Goal: Information Seeking & Learning: Learn about a topic

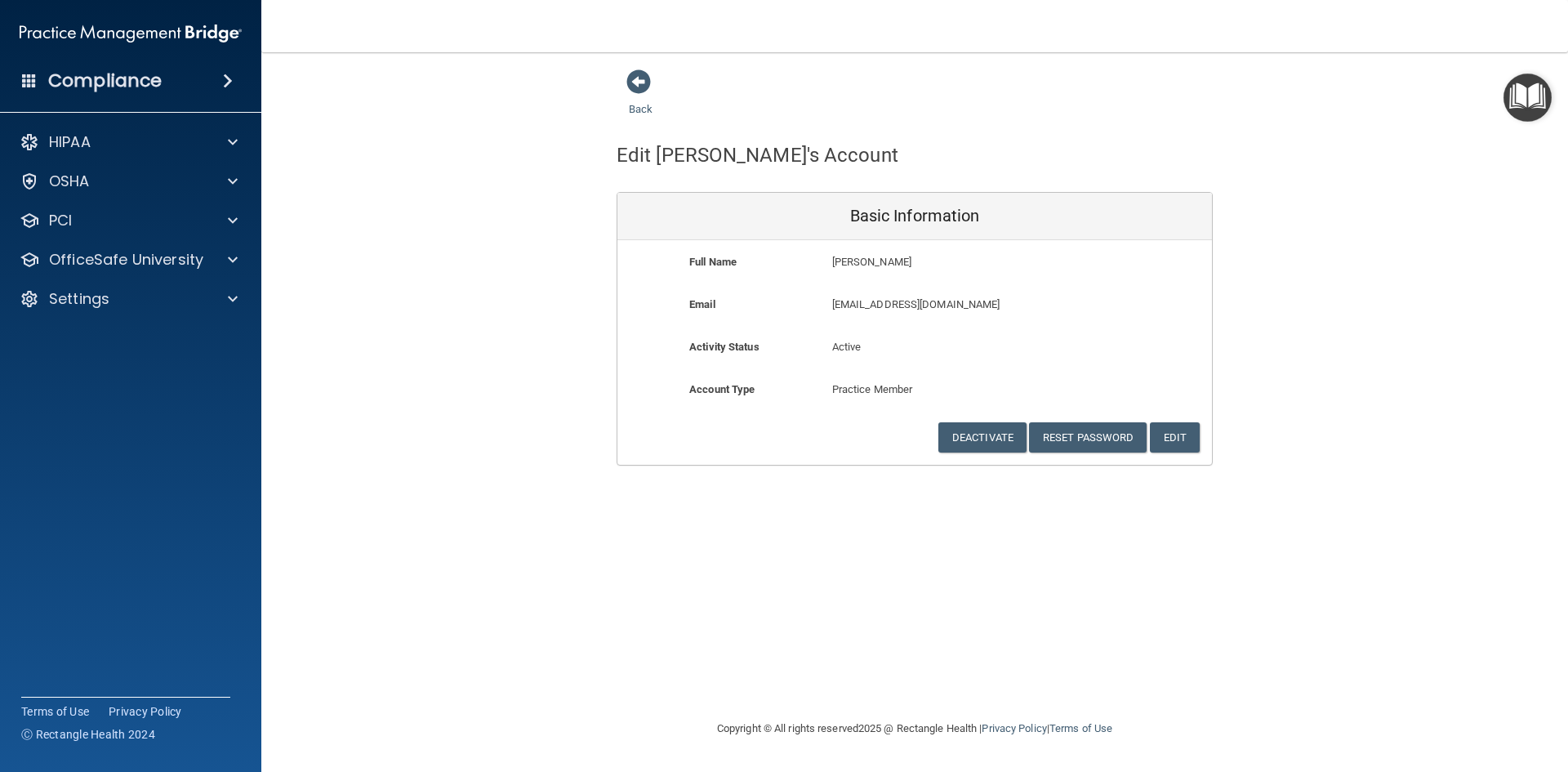
click at [133, 79] on h4 "Compliance" at bounding box center [104, 81] width 113 height 23
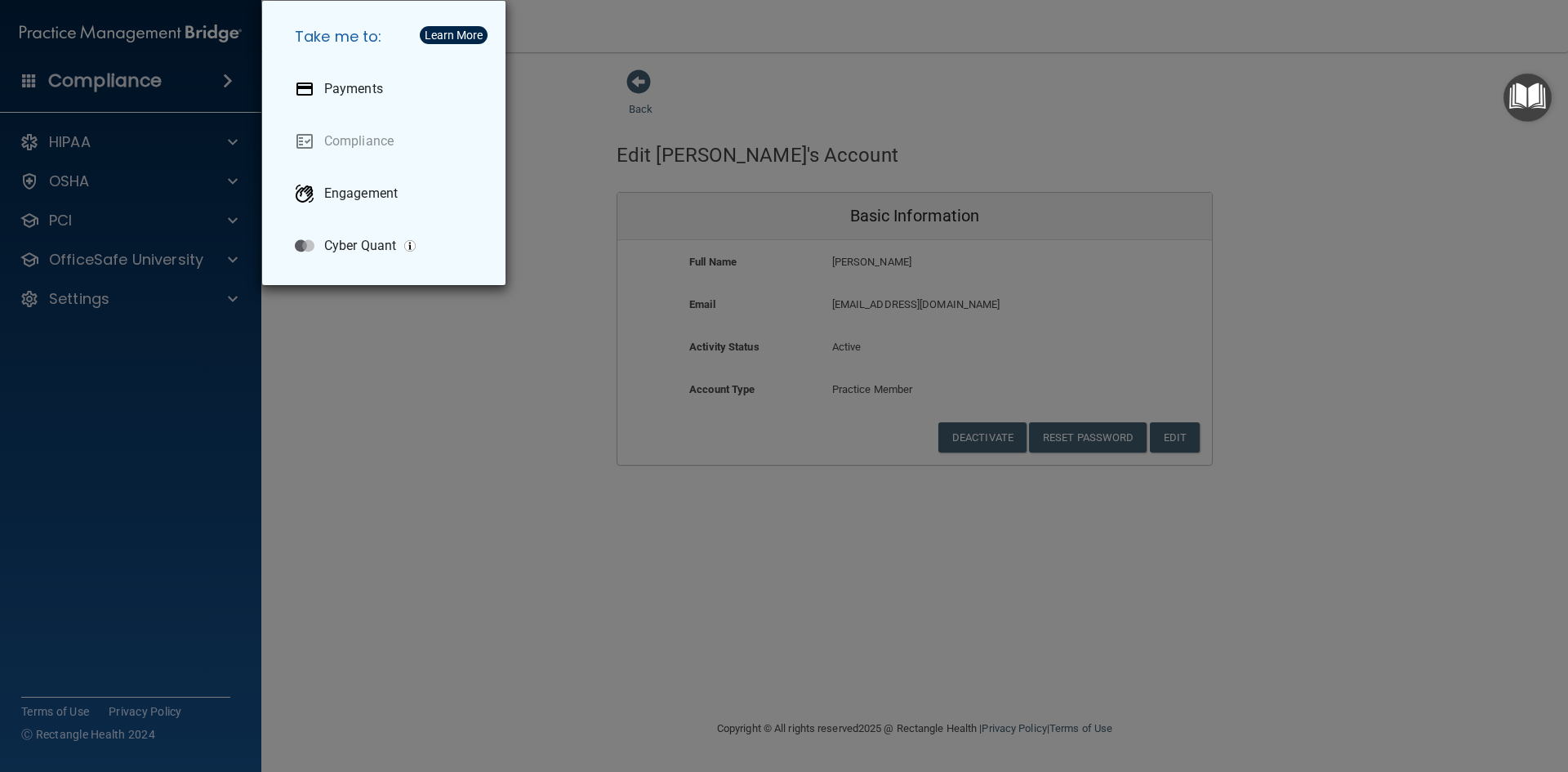
click at [78, 177] on div "Take me to: Payments Compliance Engagement Cyber Quant" at bounding box center [784, 386] width 1568 height 772
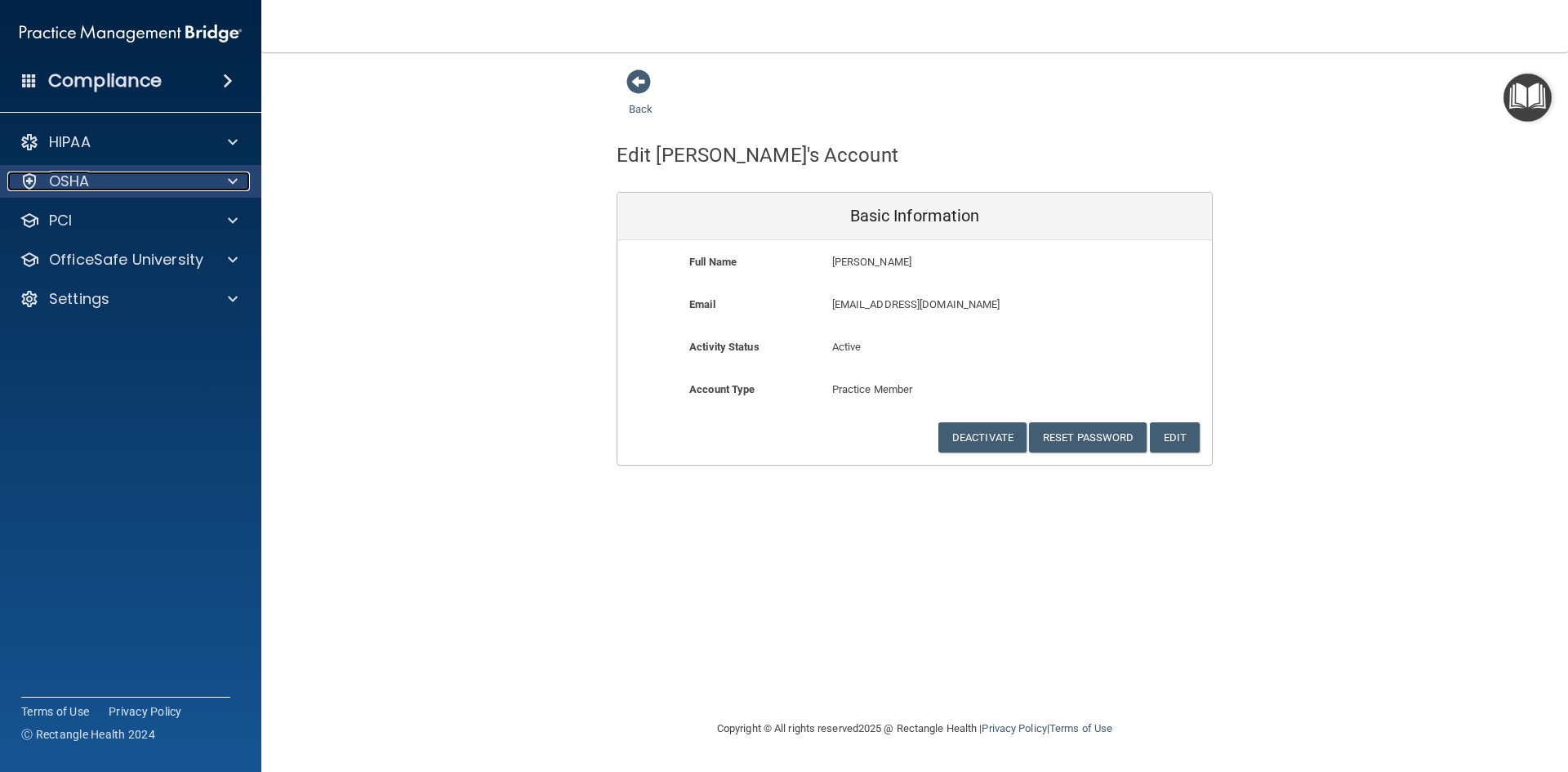
click at [227, 177] on div at bounding box center [230, 181] width 41 height 19
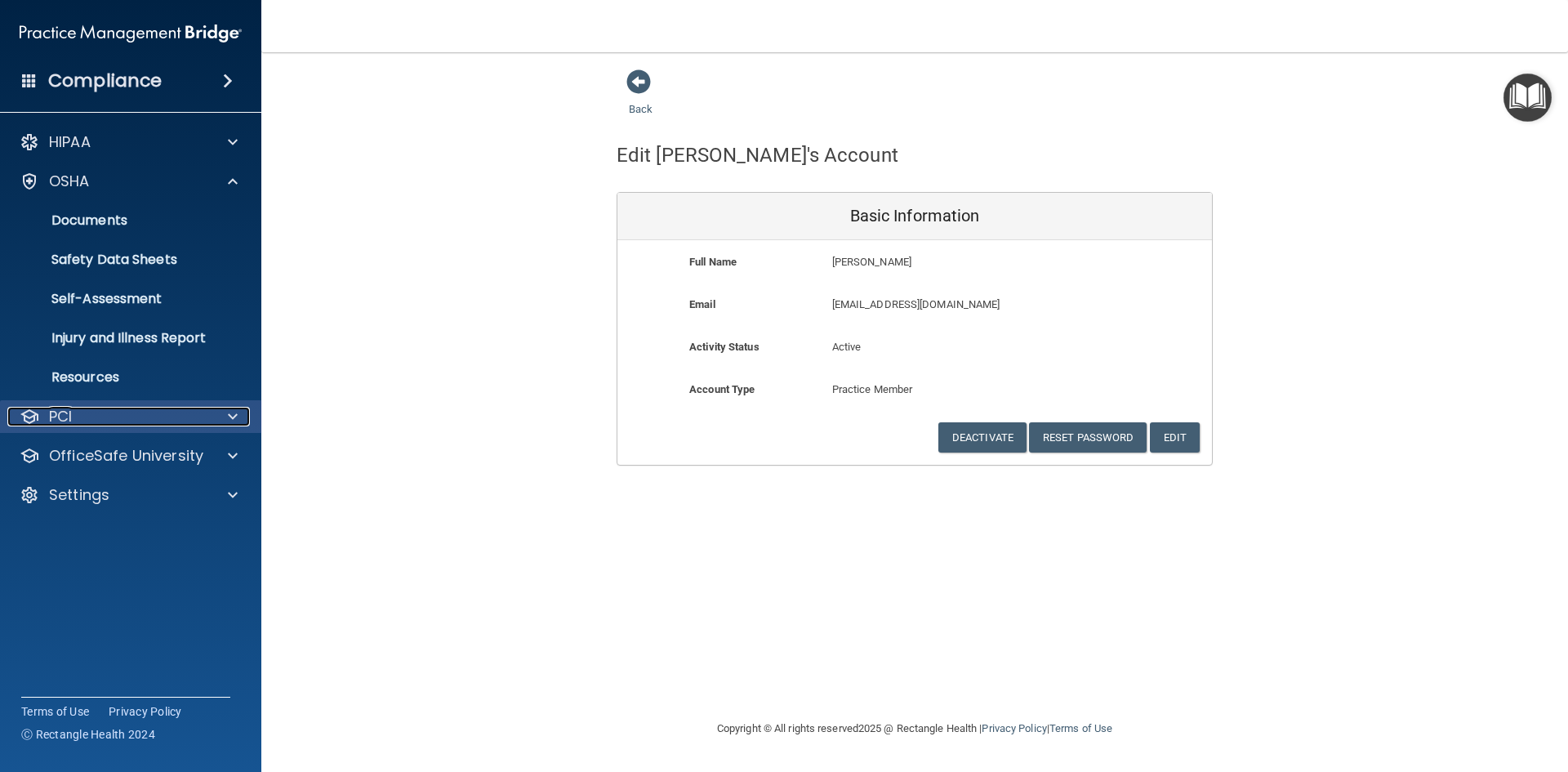
click at [233, 411] on span at bounding box center [232, 416] width 10 height 19
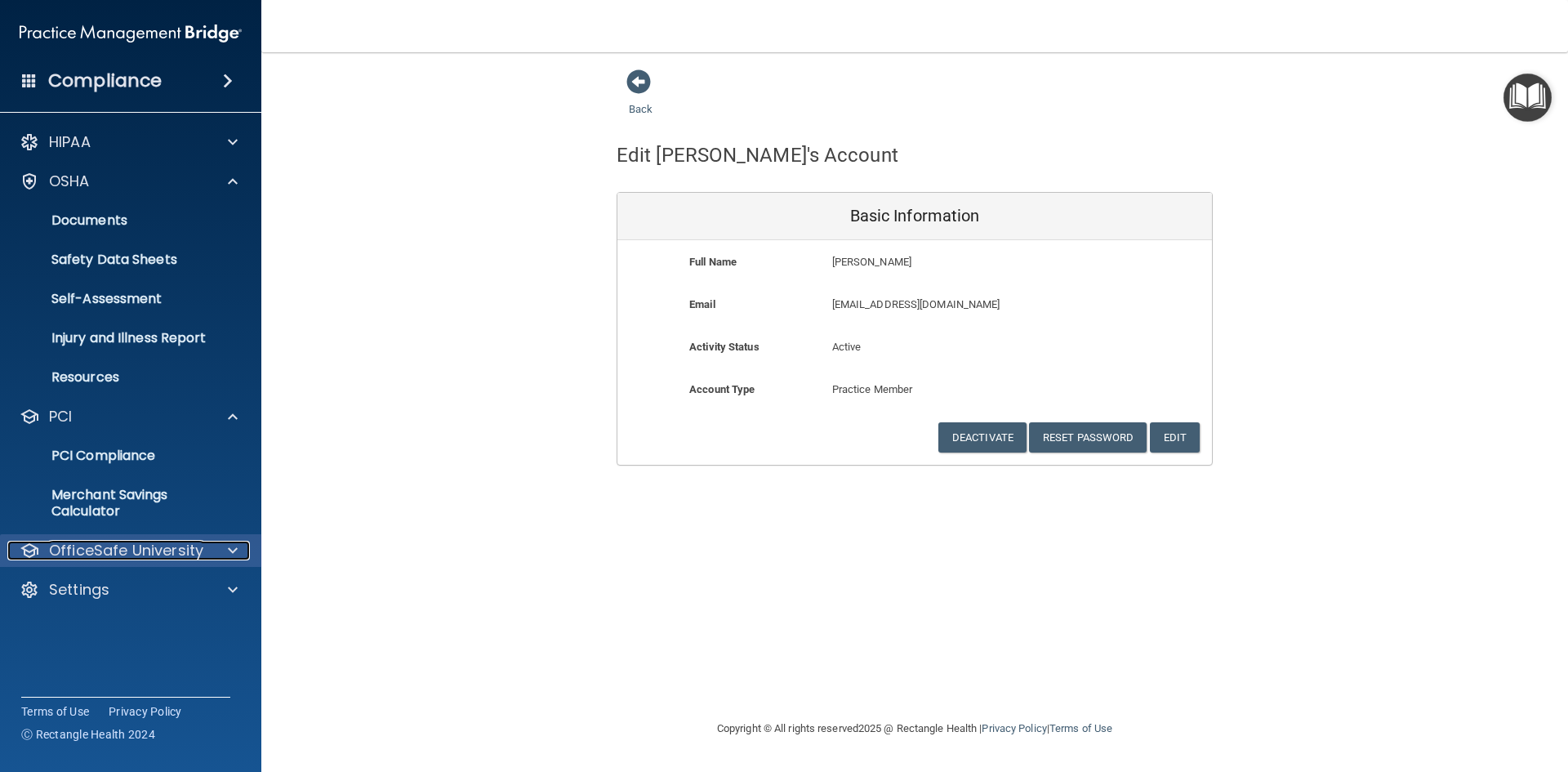
click at [232, 549] on span at bounding box center [232, 551] width 10 height 19
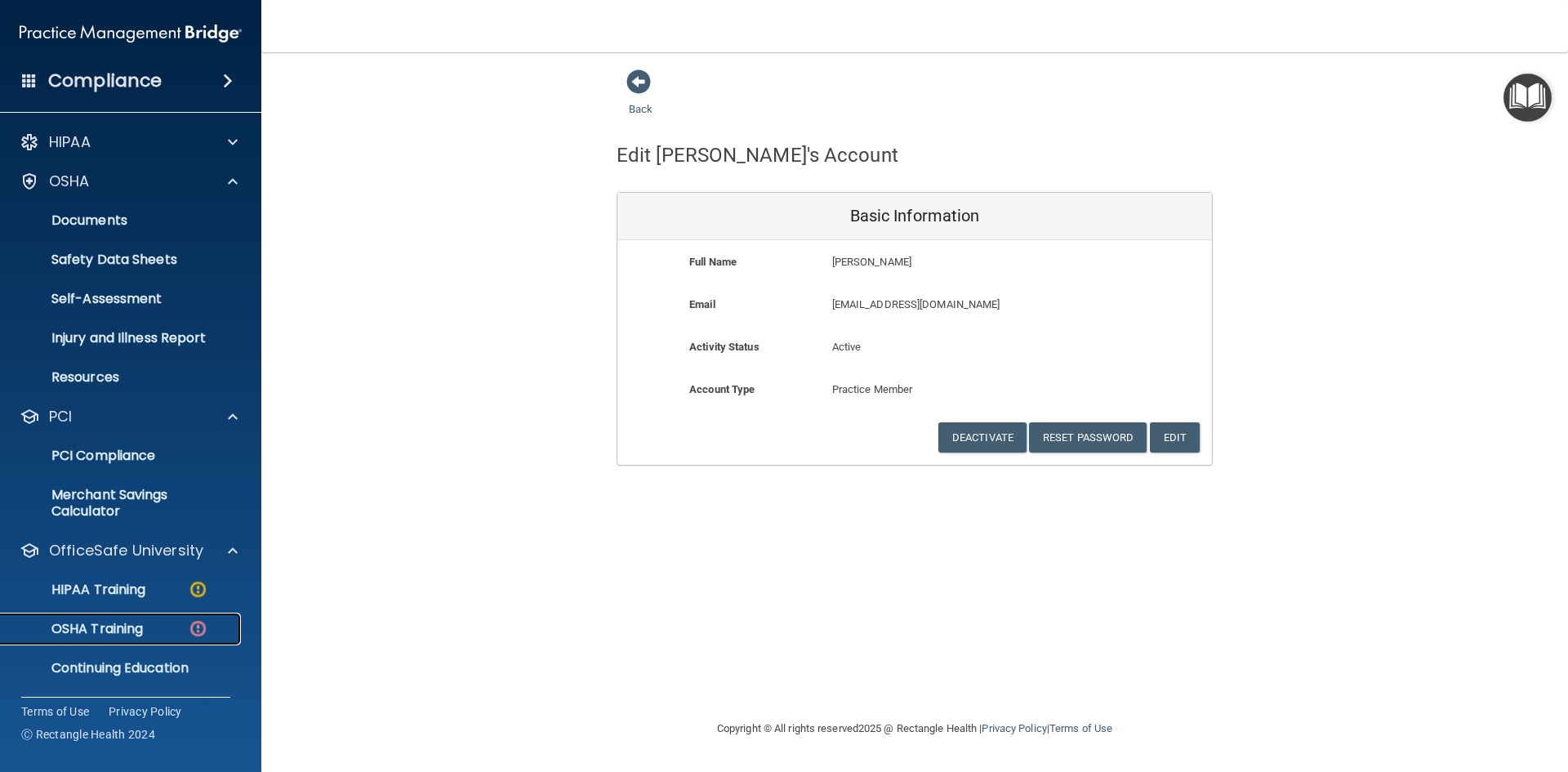
click at [107, 623] on p "OSHA Training" at bounding box center [76, 629] width 133 height 17
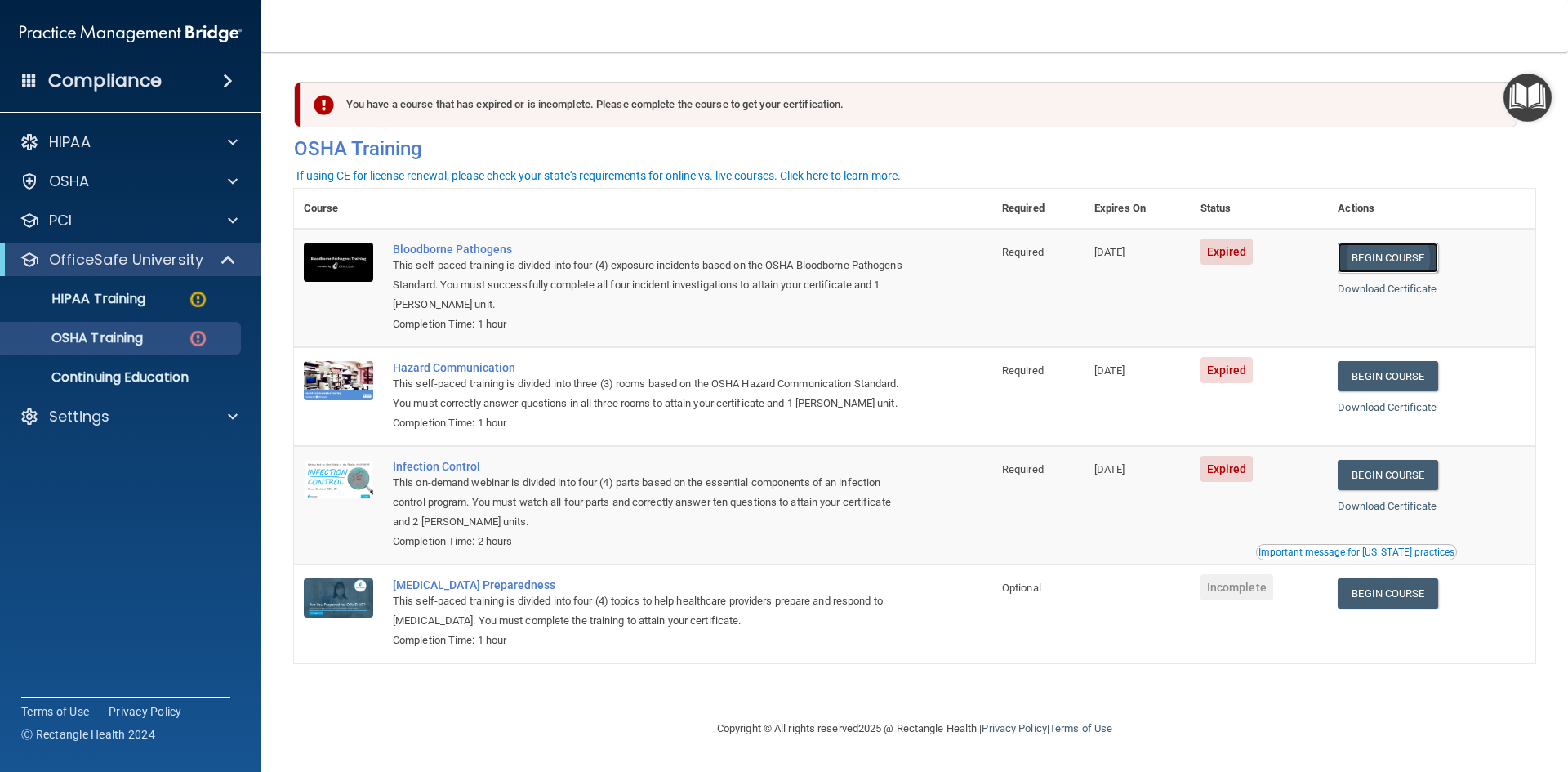
click at [1413, 254] on link "Begin Course" at bounding box center [1387, 257] width 99 height 30
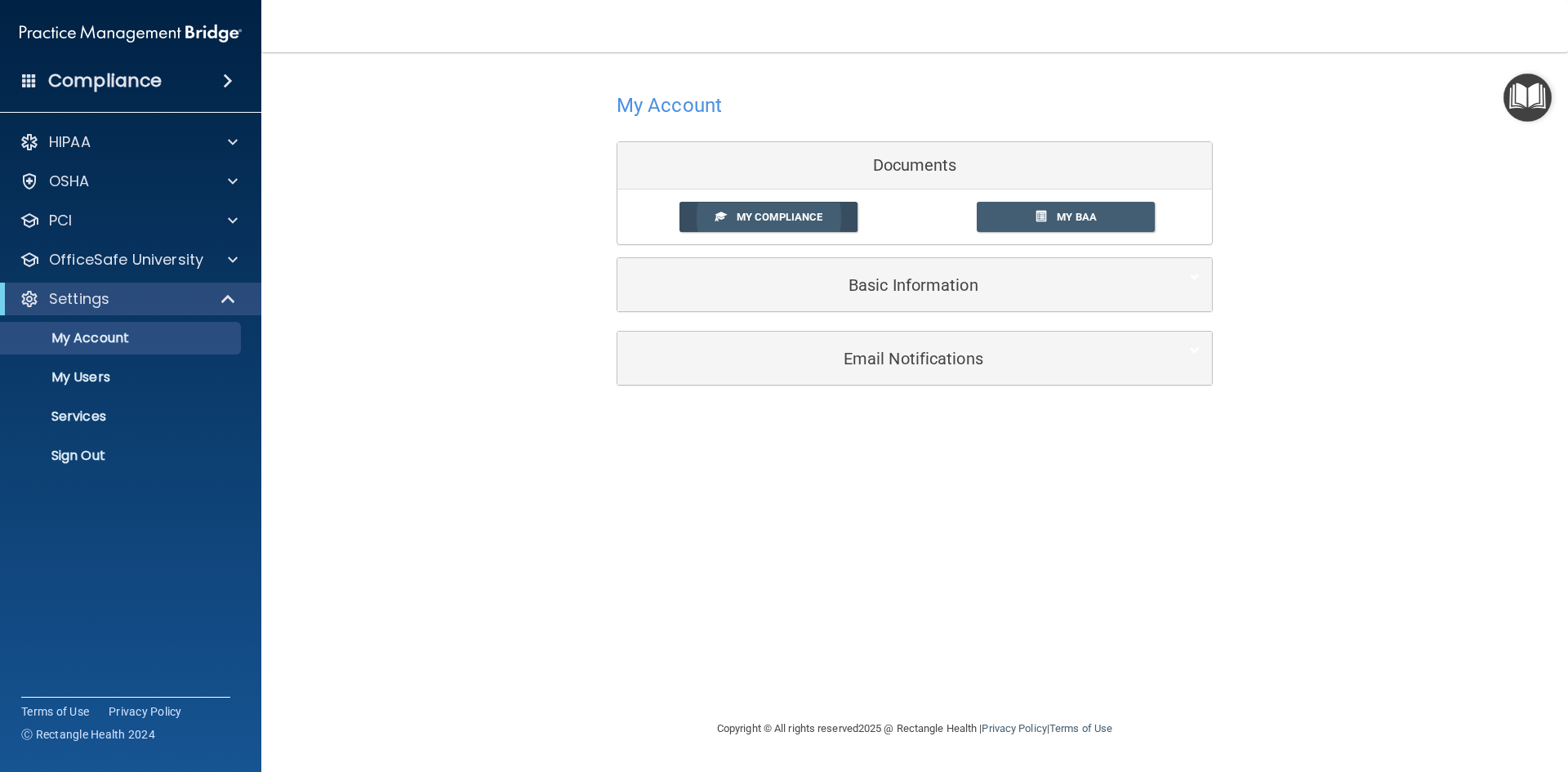
click at [795, 213] on span "My Compliance" at bounding box center [780, 217] width 86 height 12
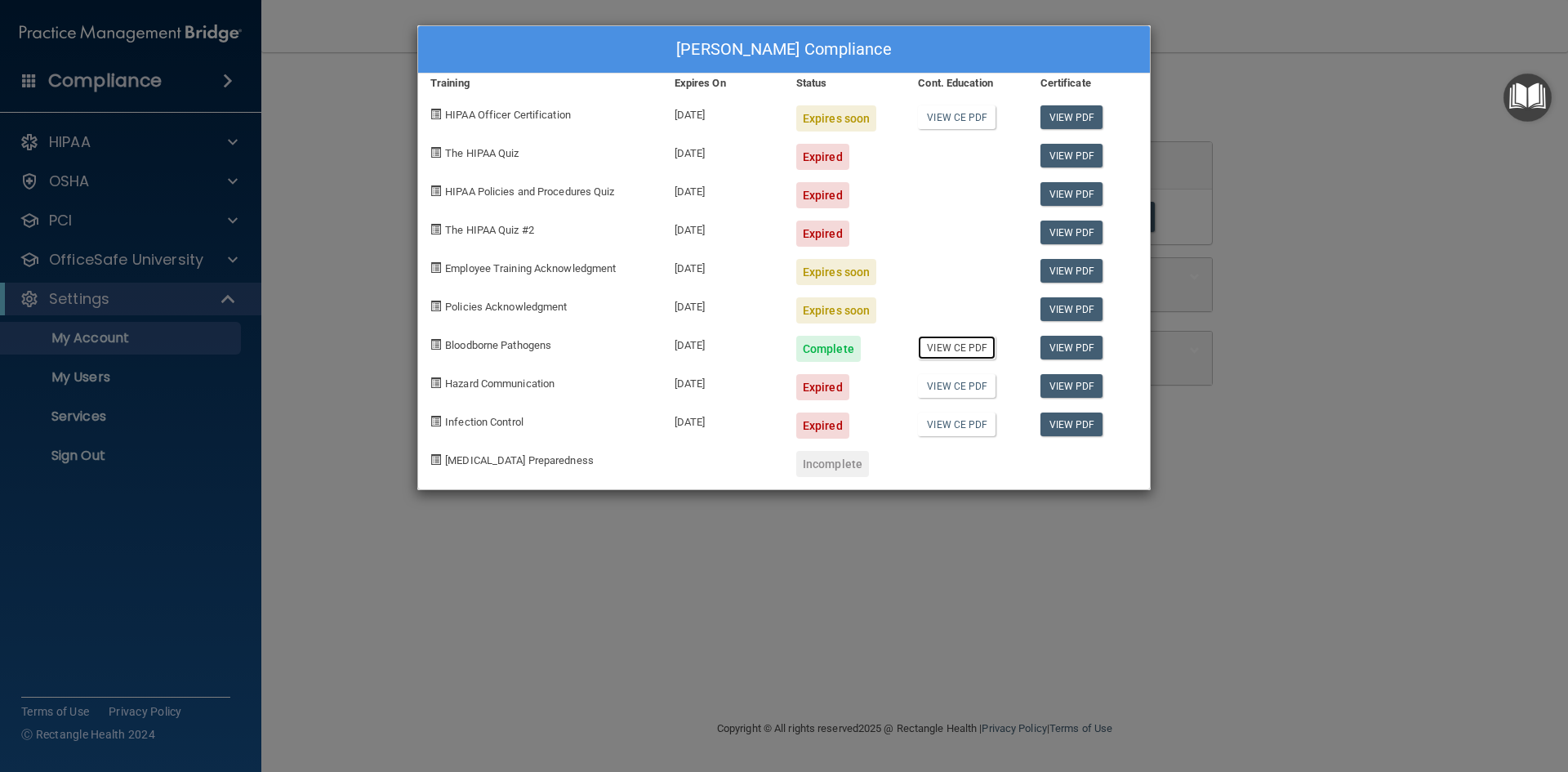
click at [978, 347] on link "View CE PDF" at bounding box center [956, 347] width 77 height 24
click at [1068, 345] on link "View PDF" at bounding box center [1072, 347] width 63 height 24
click at [230, 259] on div "Julie Chan's Compliance Training Expires On Status Cont. Education Certificate …" at bounding box center [784, 386] width 1568 height 772
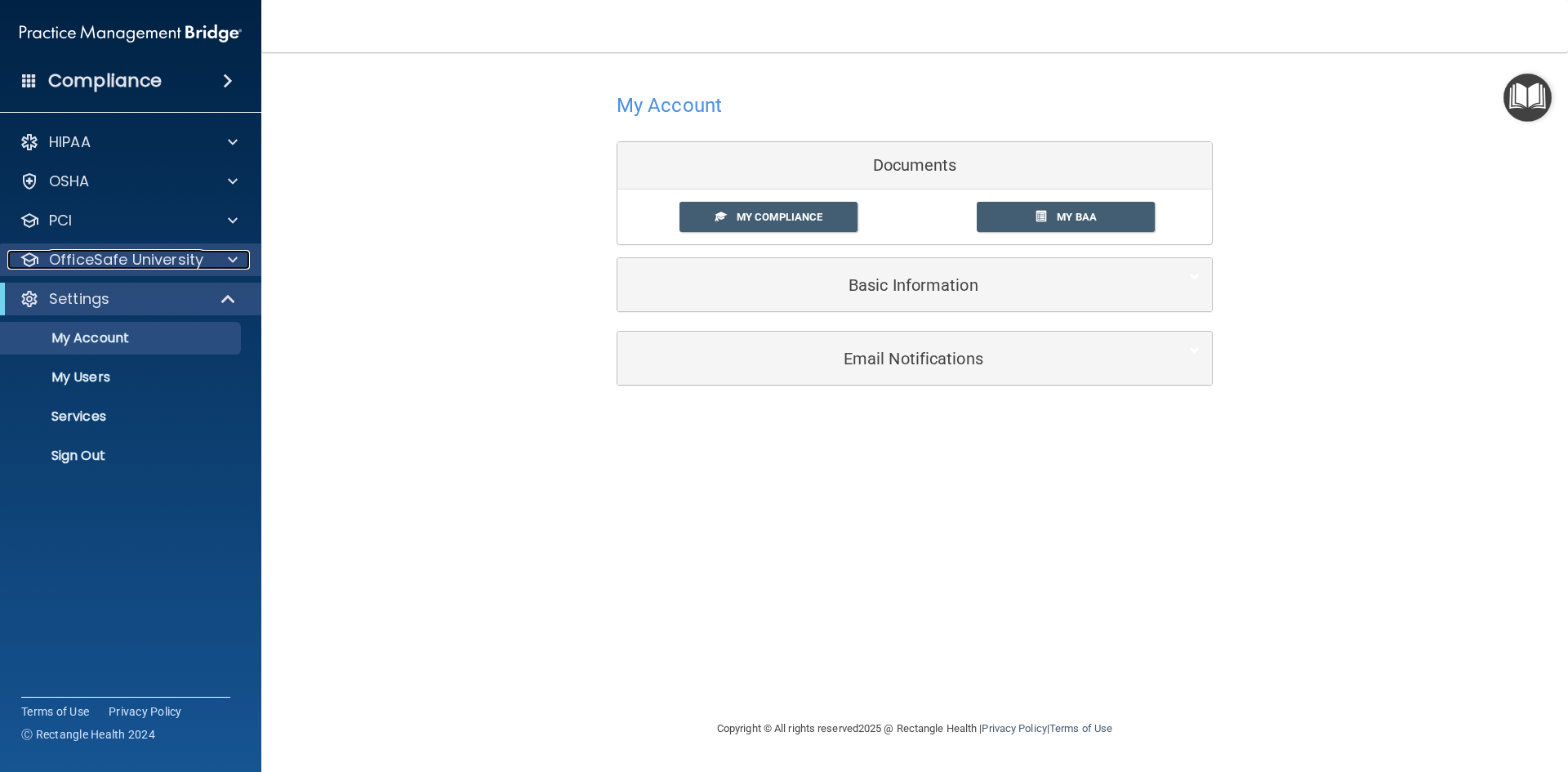
click at [232, 262] on span at bounding box center [232, 260] width 10 height 19
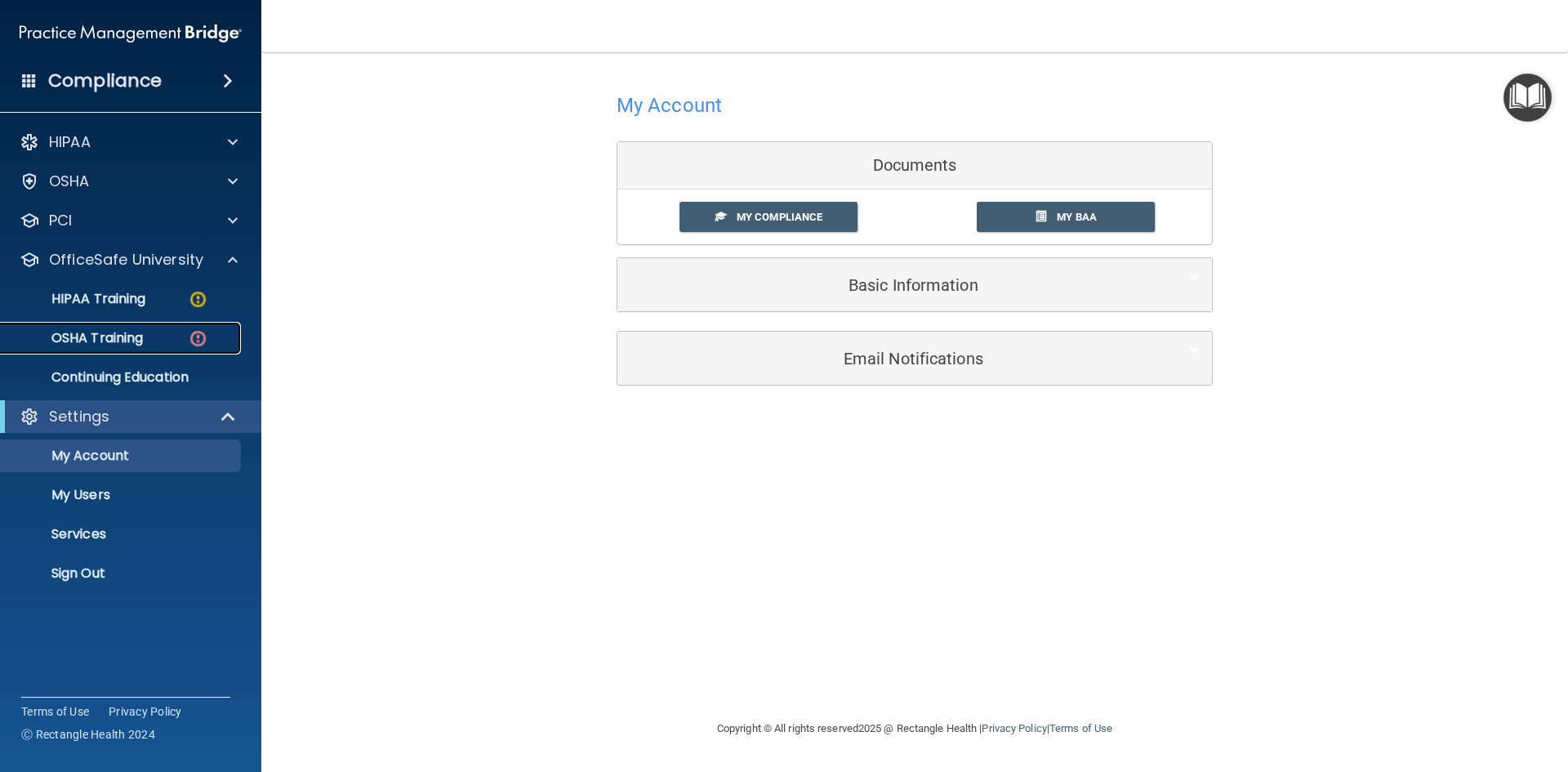
click at [116, 343] on p "OSHA Training" at bounding box center [76, 338] width 133 height 17
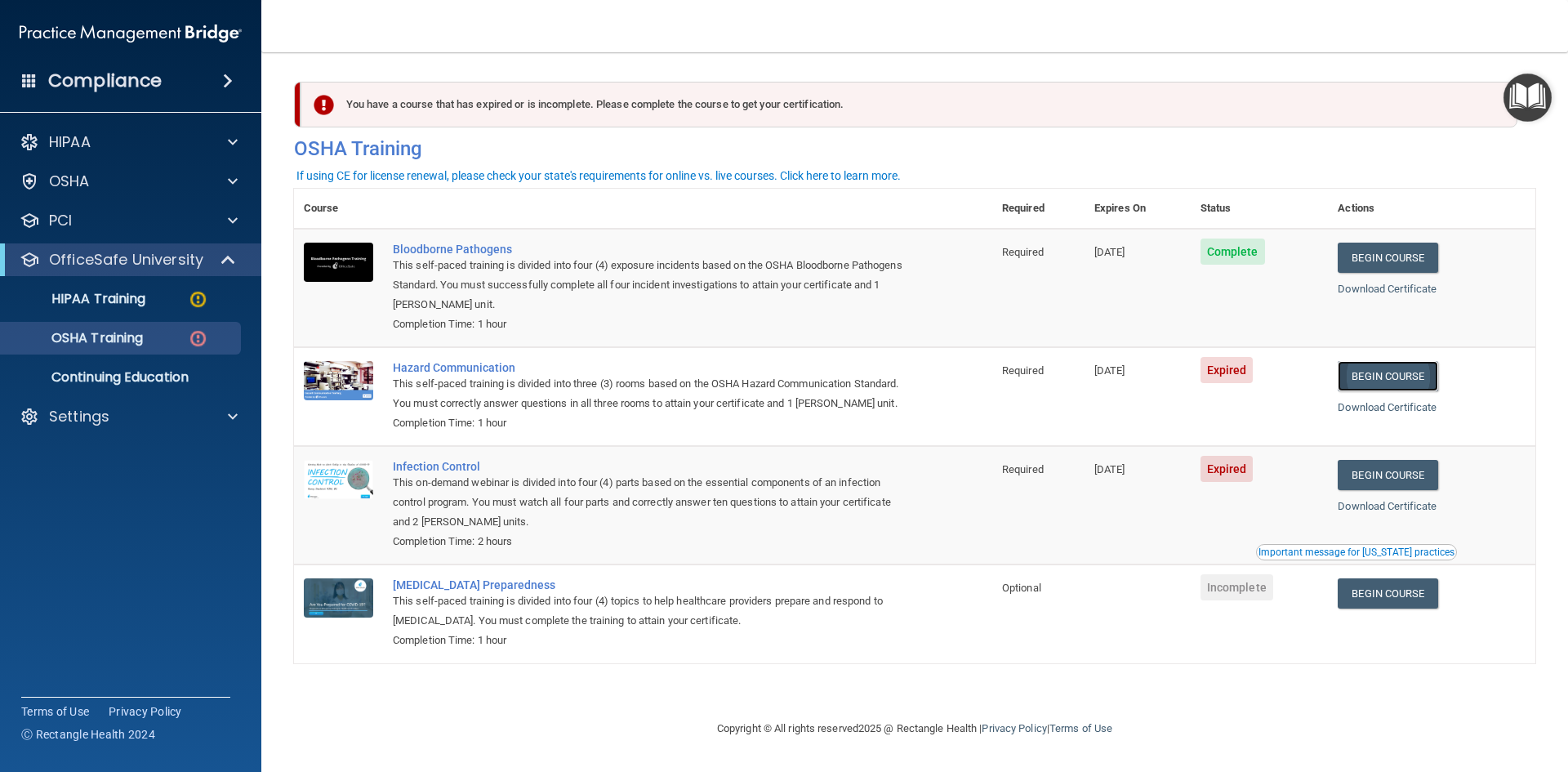
click at [1419, 370] on link "Begin Course" at bounding box center [1387, 376] width 99 height 30
click at [122, 178] on div "OSHA" at bounding box center [108, 181] width 203 height 19
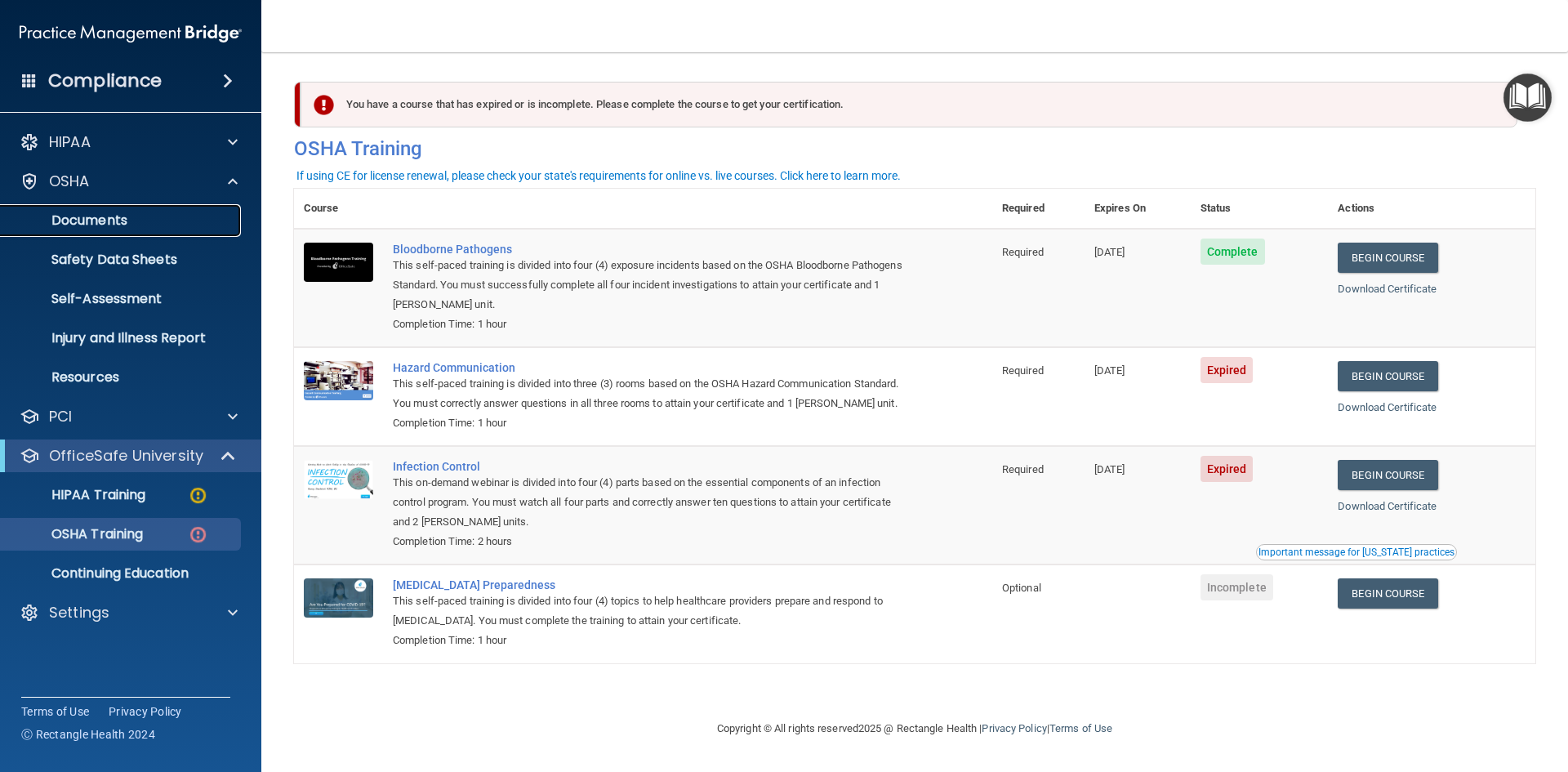
click at [106, 220] on p "Documents" at bounding box center [122, 220] width 223 height 17
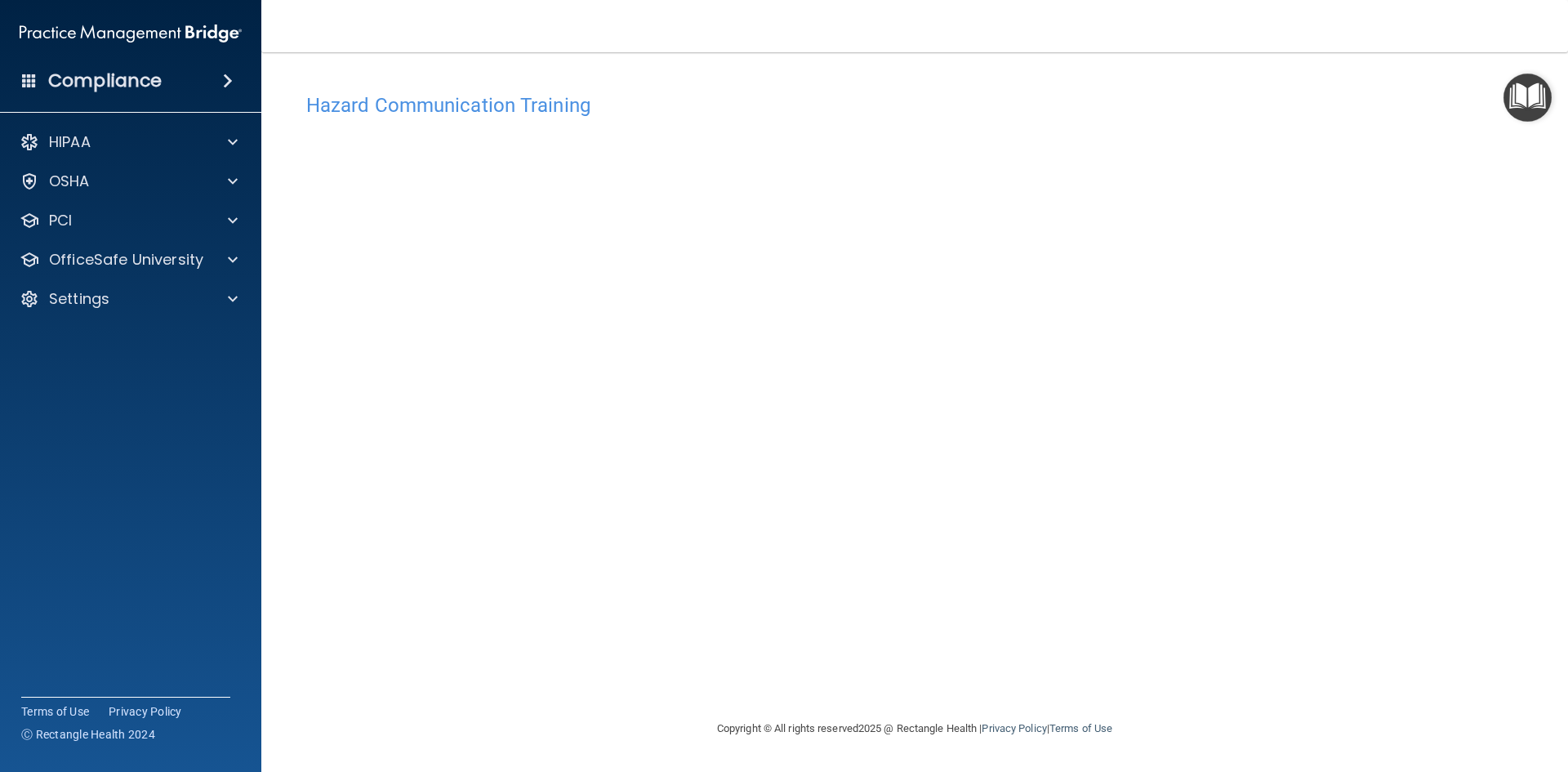
click at [1183, 696] on div "Hazard Communication Training This course doesn’t expire until 09/30/2025. Are …" at bounding box center [915, 402] width 1241 height 634
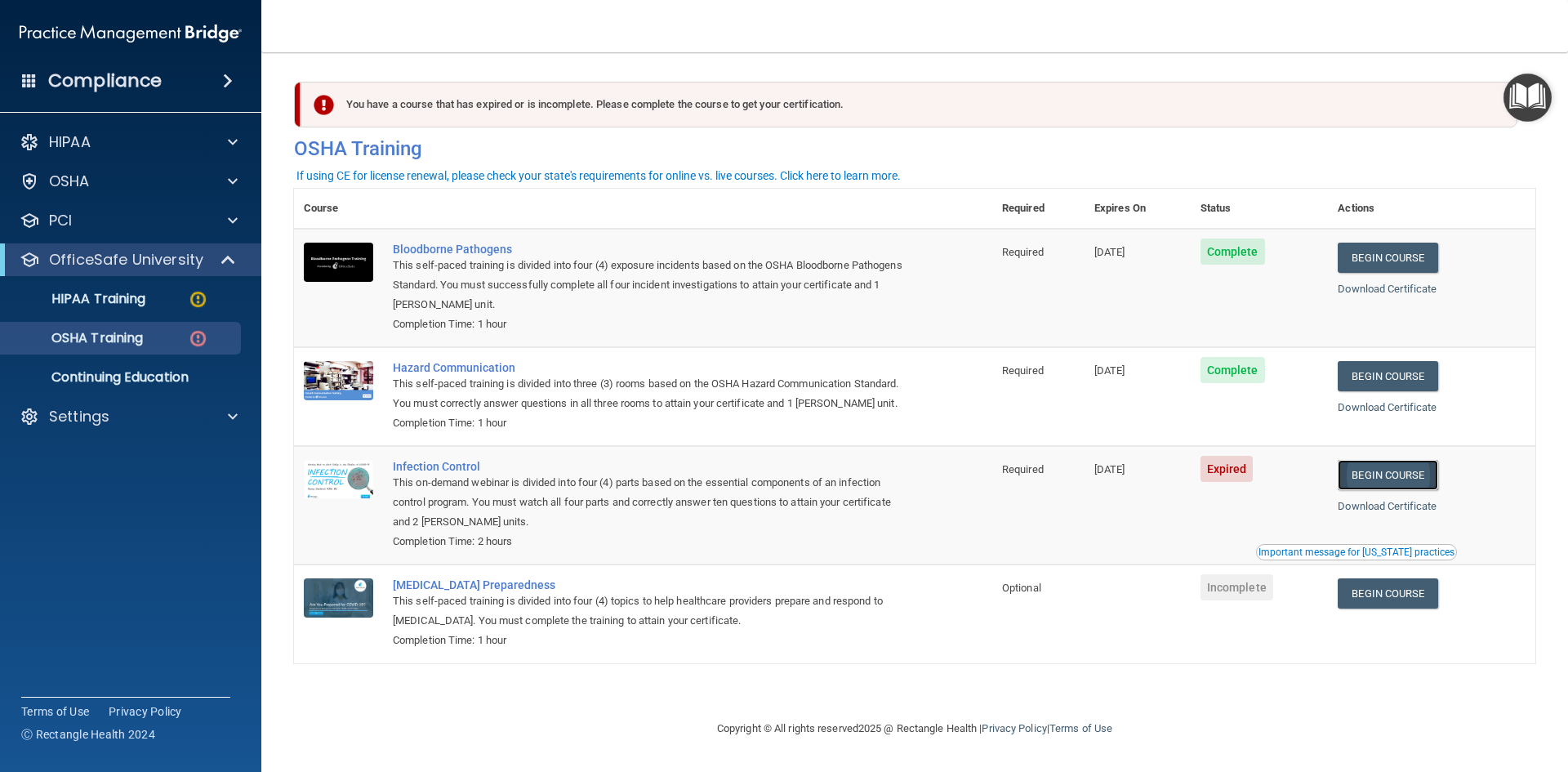
click at [1399, 475] on link "Begin Course" at bounding box center [1387, 475] width 99 height 30
click at [134, 333] on p "OSHA Training" at bounding box center [76, 338] width 133 height 17
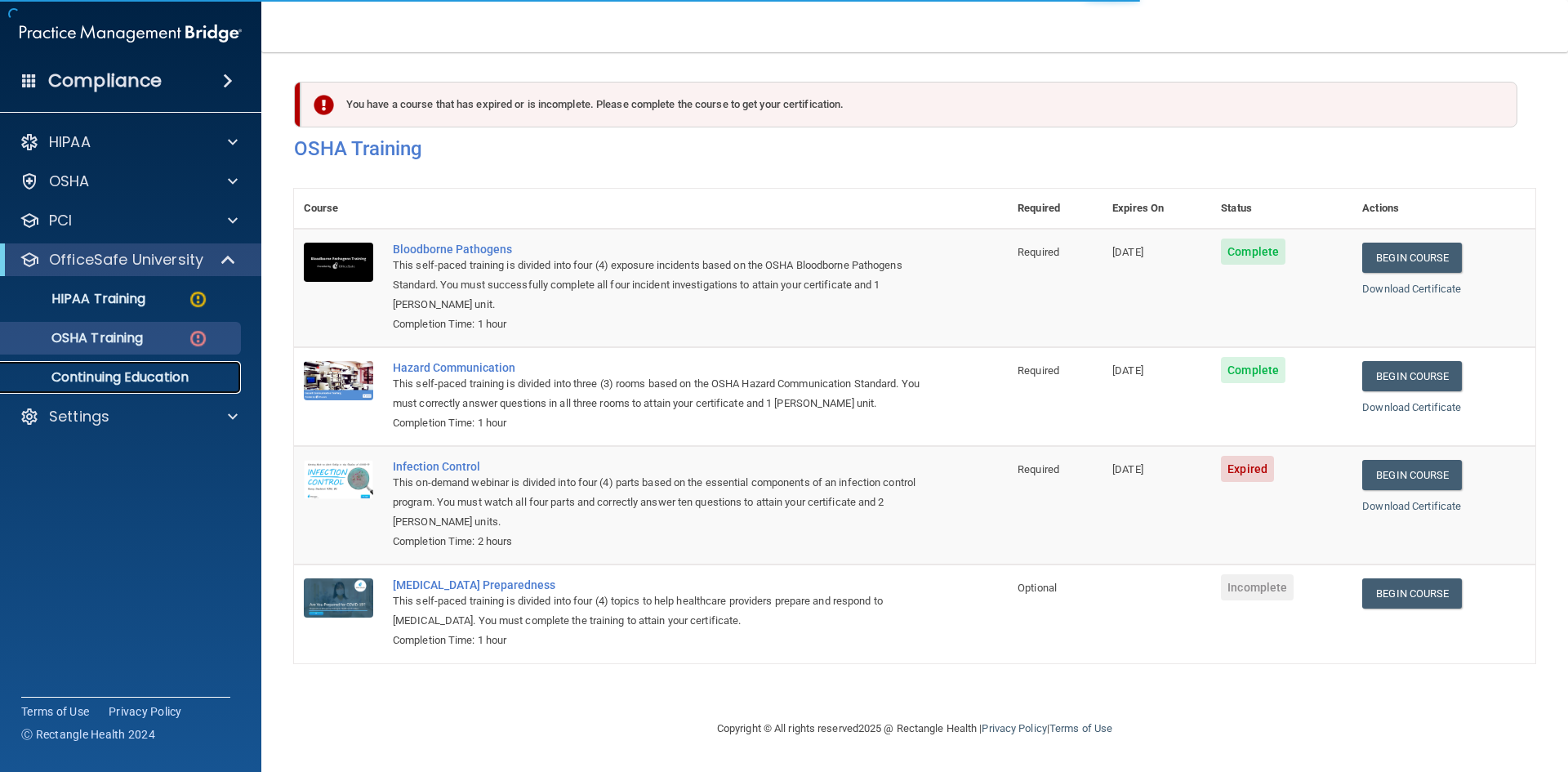
click at [162, 381] on p "Continuing Education" at bounding box center [122, 377] width 223 height 17
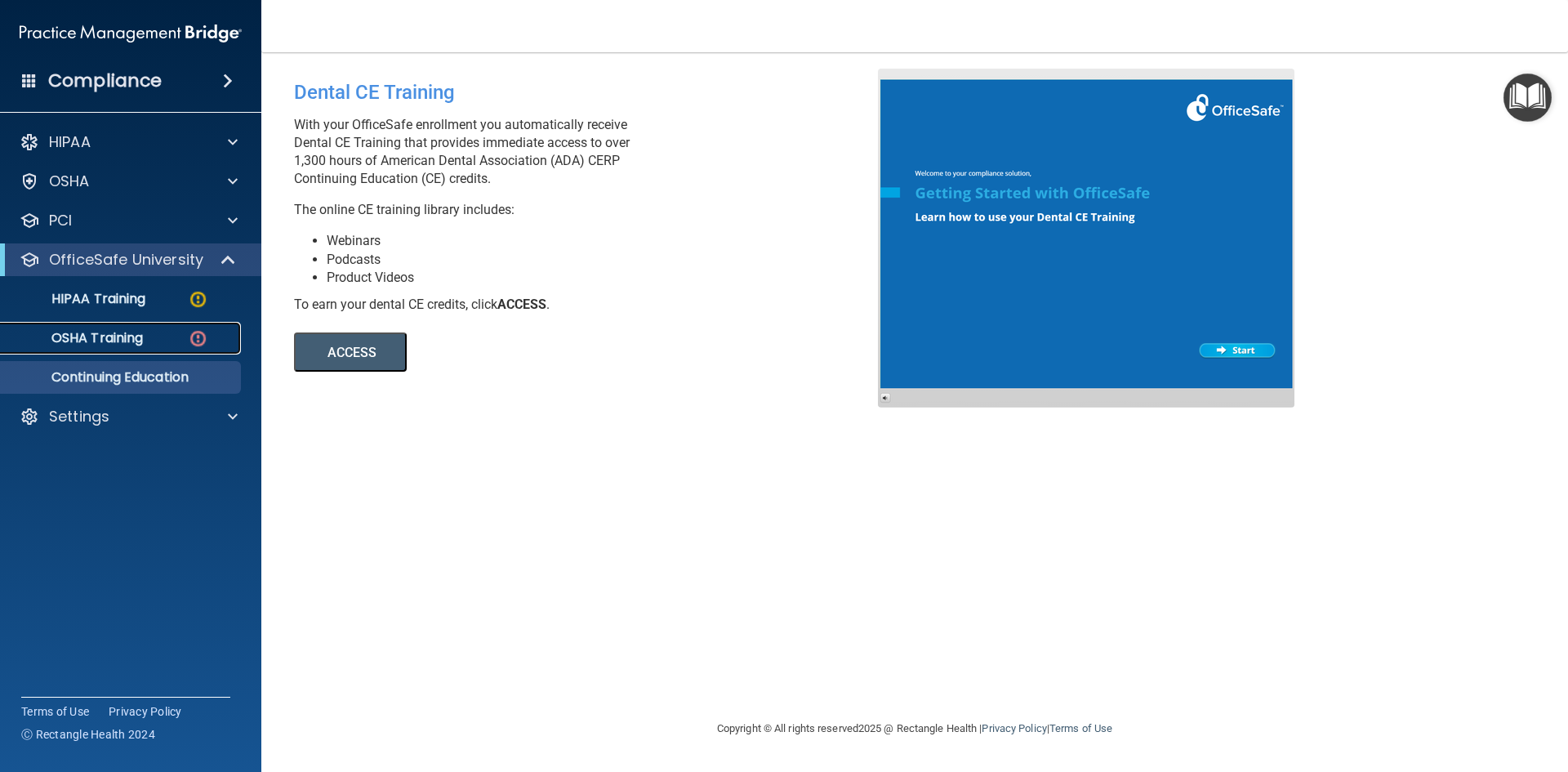
click at [104, 333] on p "OSHA Training" at bounding box center [76, 338] width 133 height 17
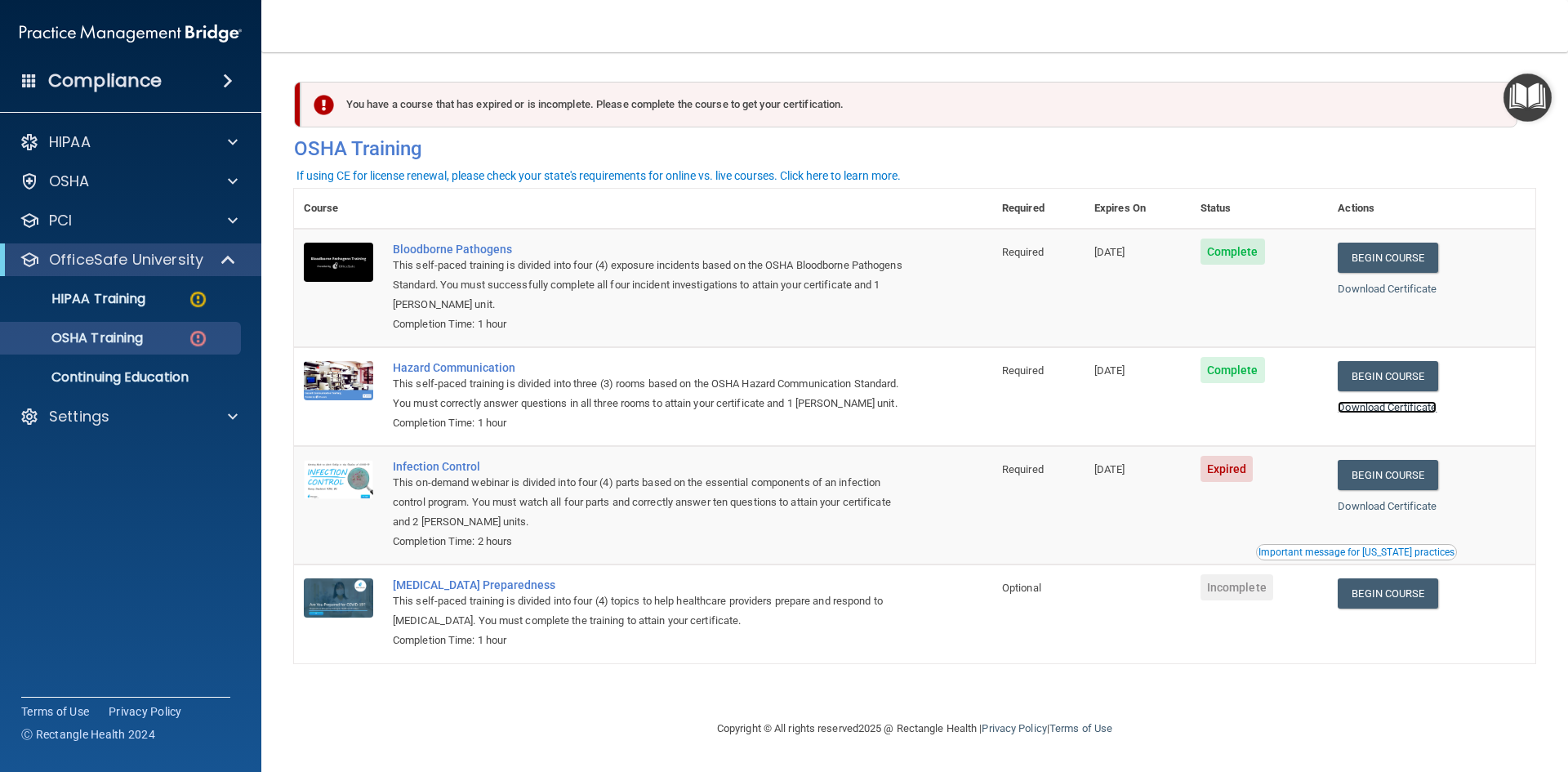
click at [1399, 410] on link "Download Certificate" at bounding box center [1387, 408] width 99 height 12
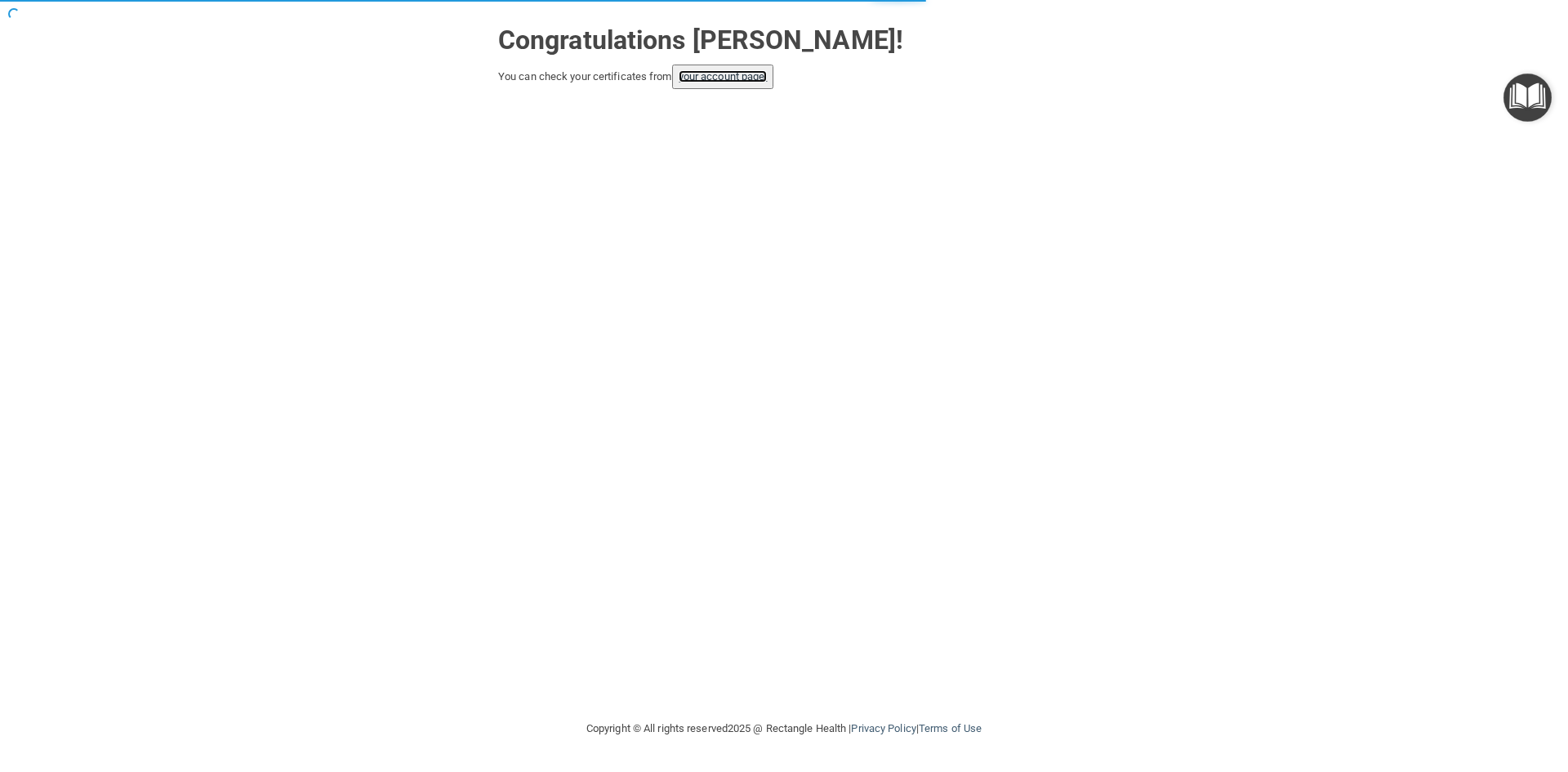
click at [748, 82] on link "your account page!" at bounding box center [723, 76] width 89 height 12
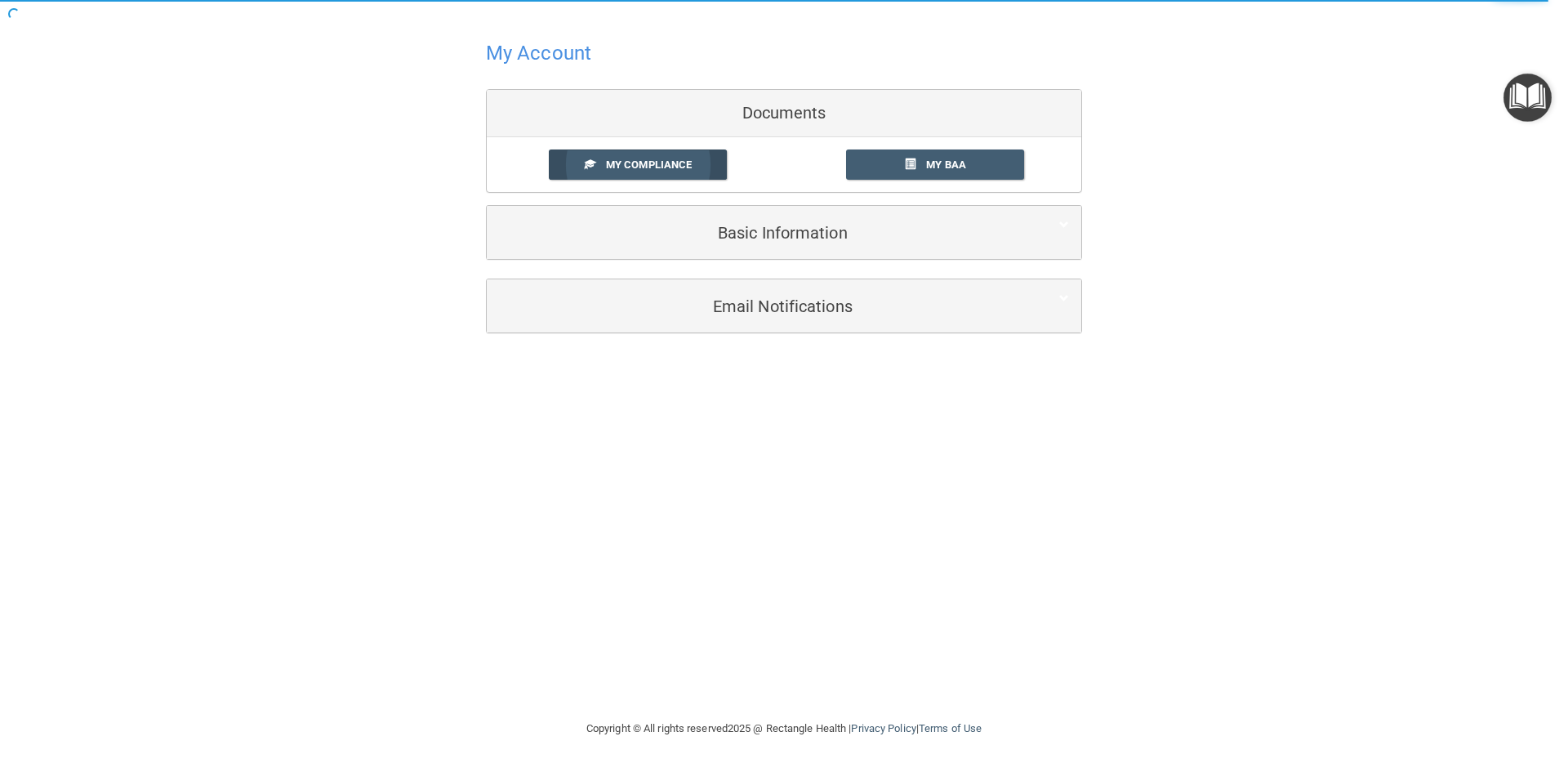
click at [654, 156] on link "My Compliance" at bounding box center [638, 164] width 179 height 30
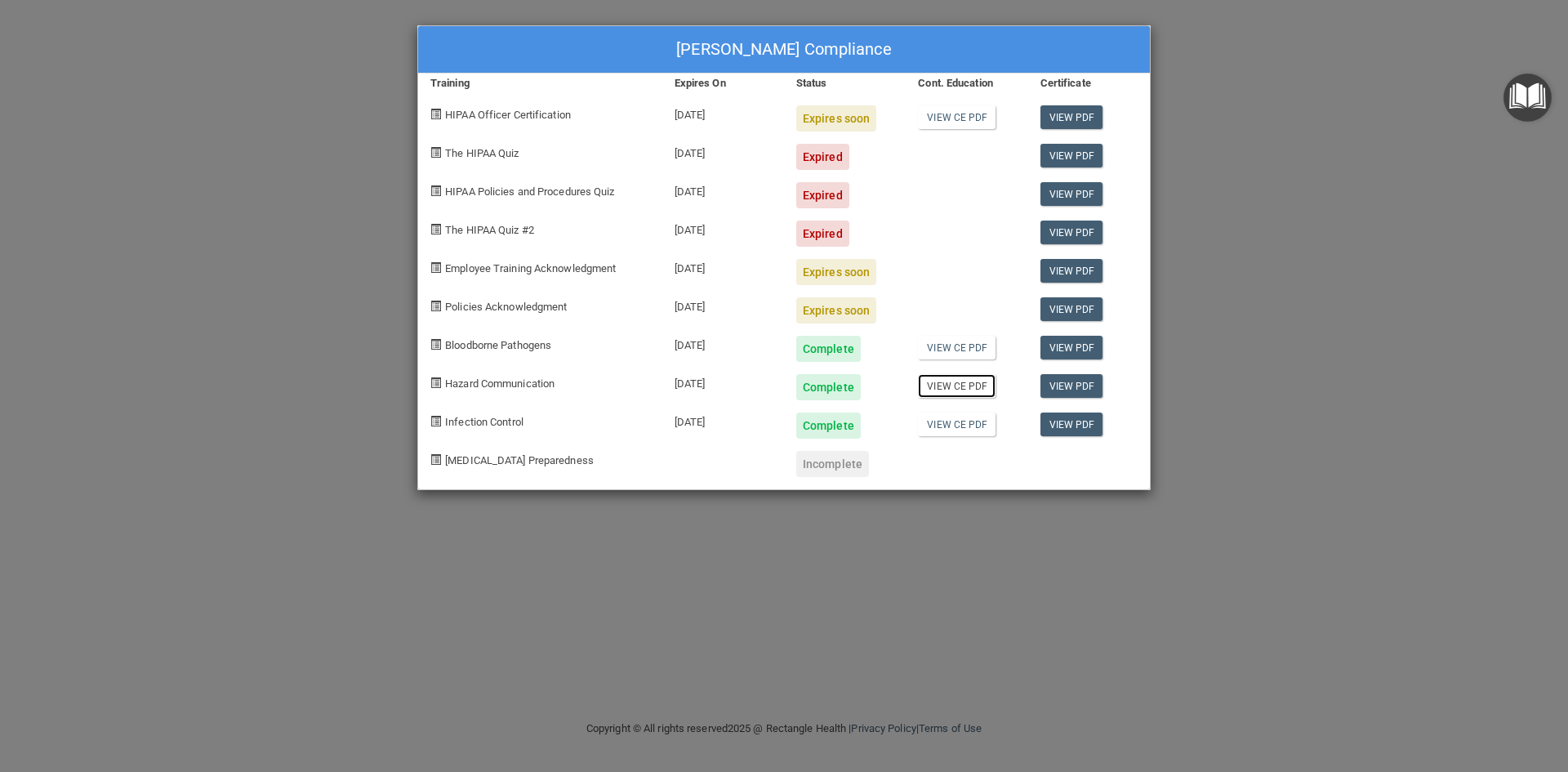
click at [967, 384] on link "View CE PDF" at bounding box center [956, 386] width 77 height 24
click at [966, 426] on link "View CE PDF" at bounding box center [956, 424] width 77 height 24
click at [1070, 424] on link "View PDF" at bounding box center [1072, 424] width 63 height 24
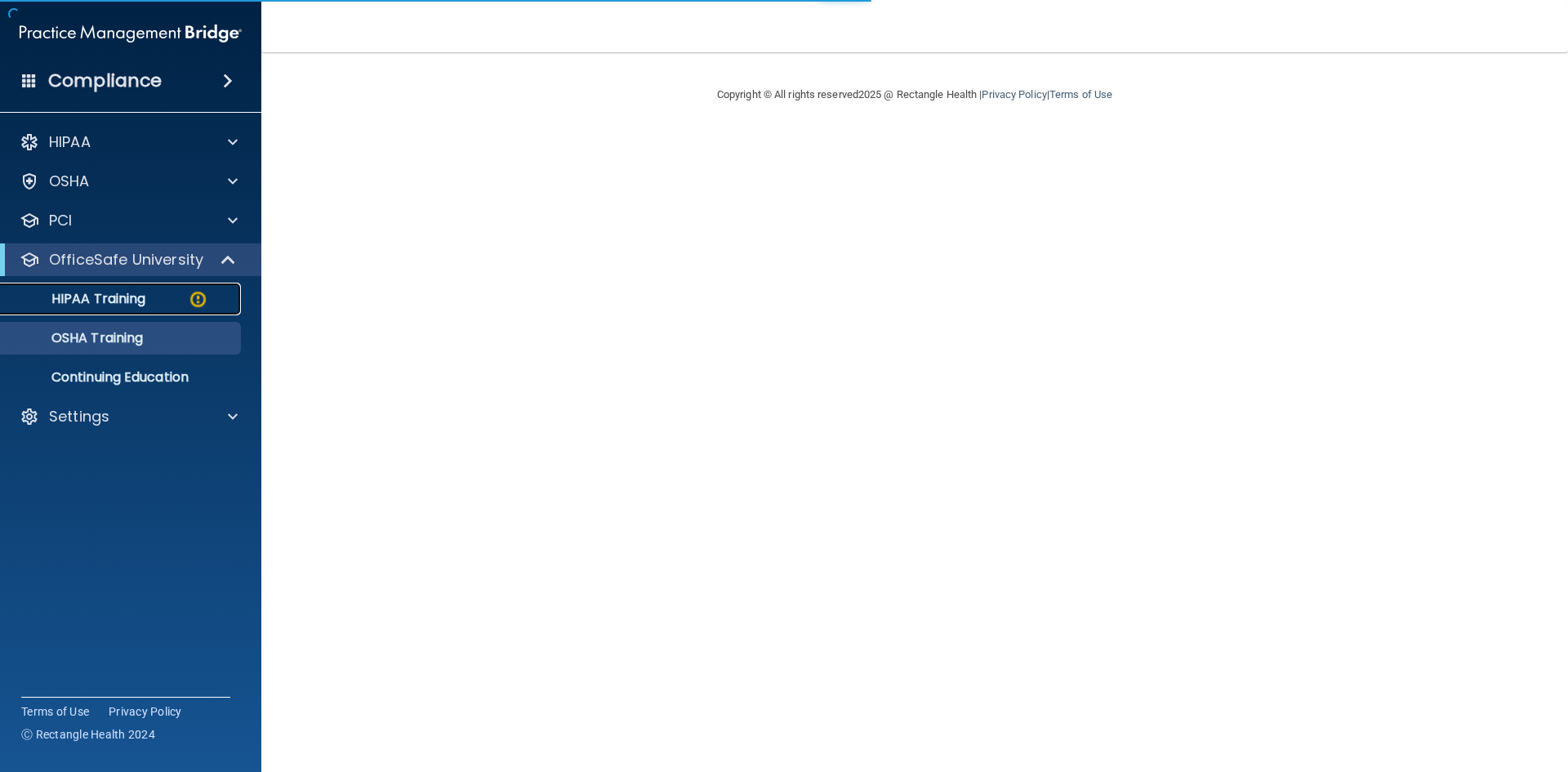
click at [130, 299] on p "HIPAA Training" at bounding box center [77, 299] width 134 height 17
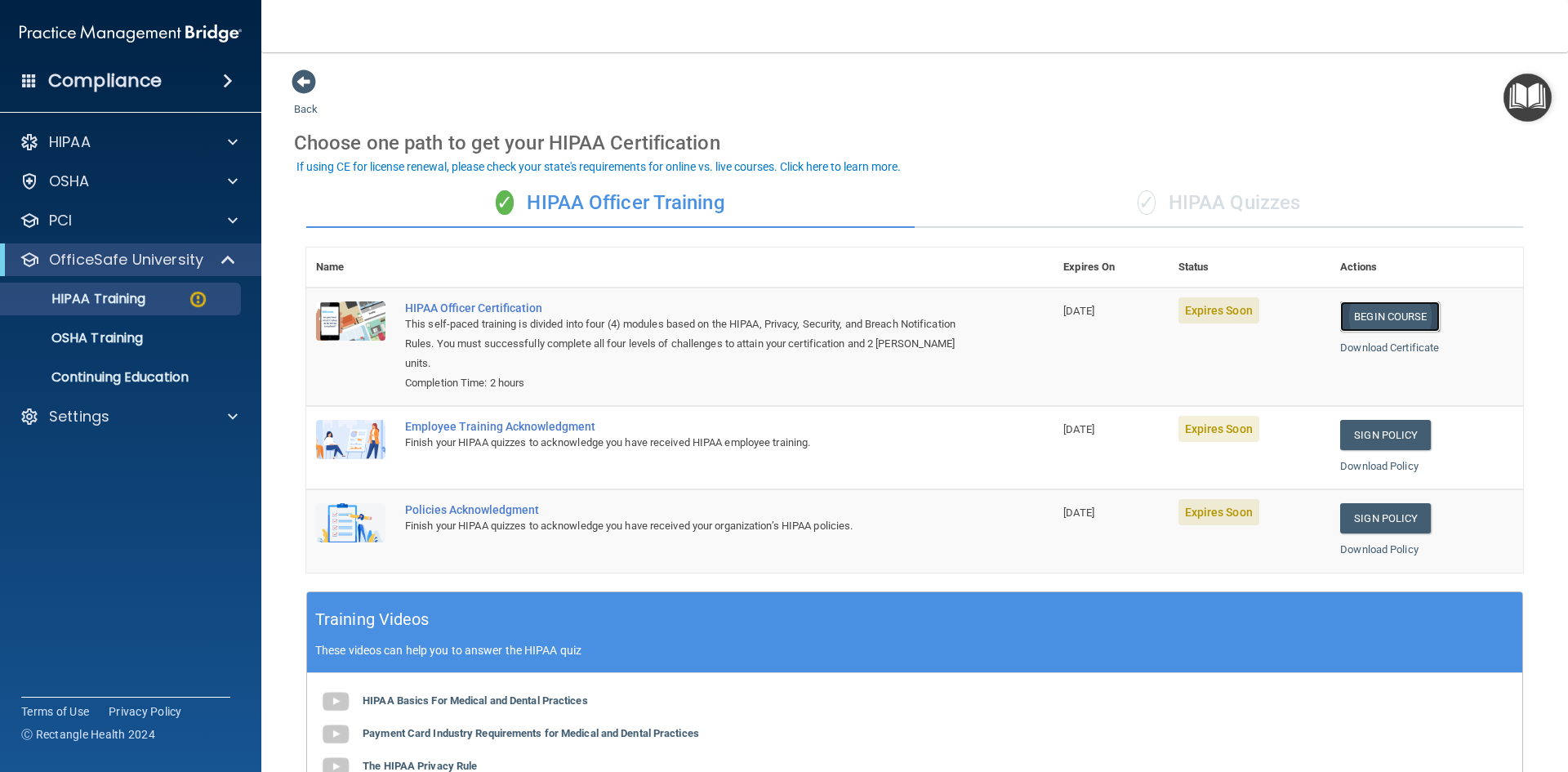
click at [1381, 316] on link "Begin Course" at bounding box center [1389, 316] width 99 height 30
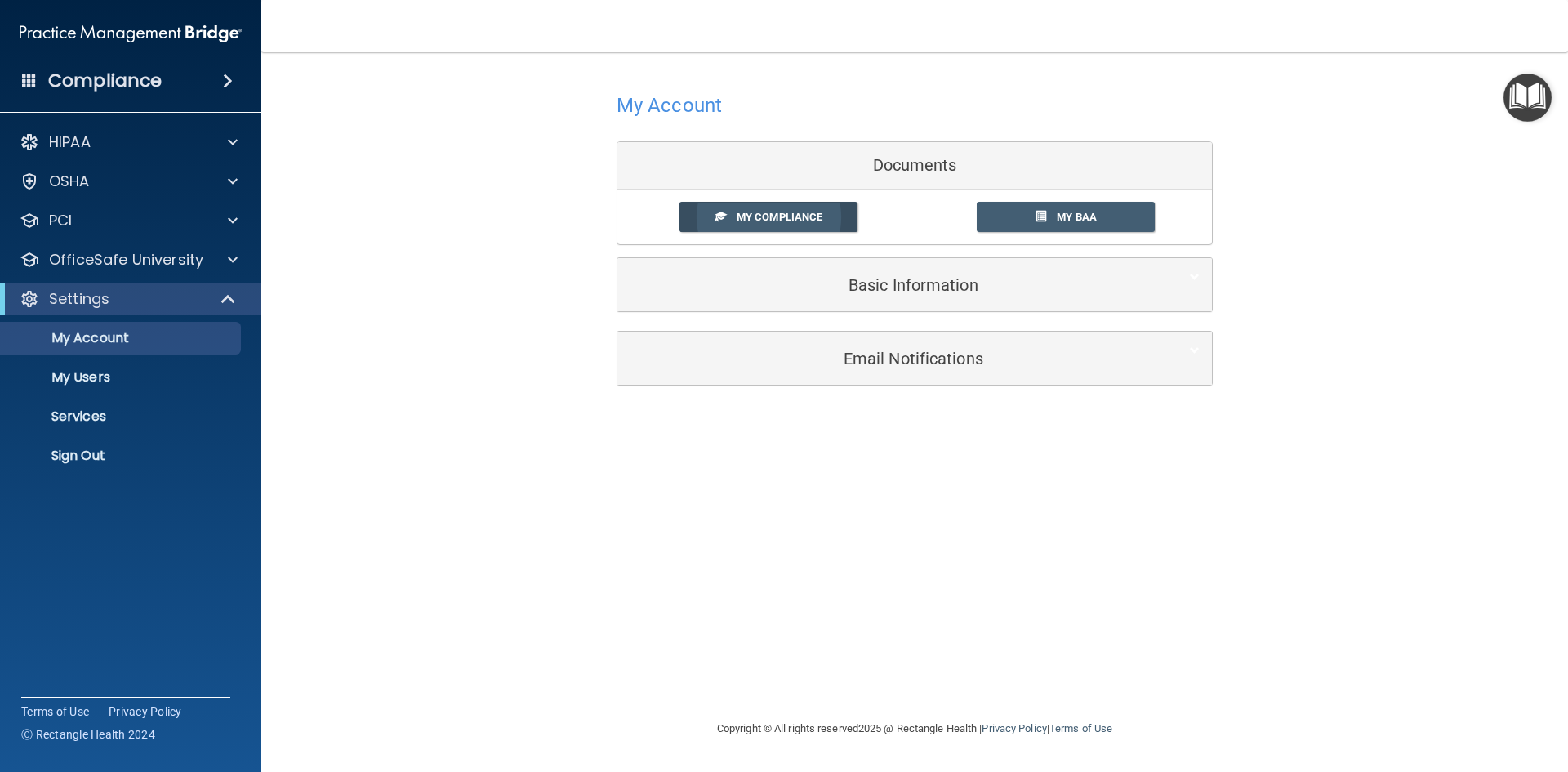
click at [765, 216] on span "My Compliance" at bounding box center [780, 217] width 86 height 12
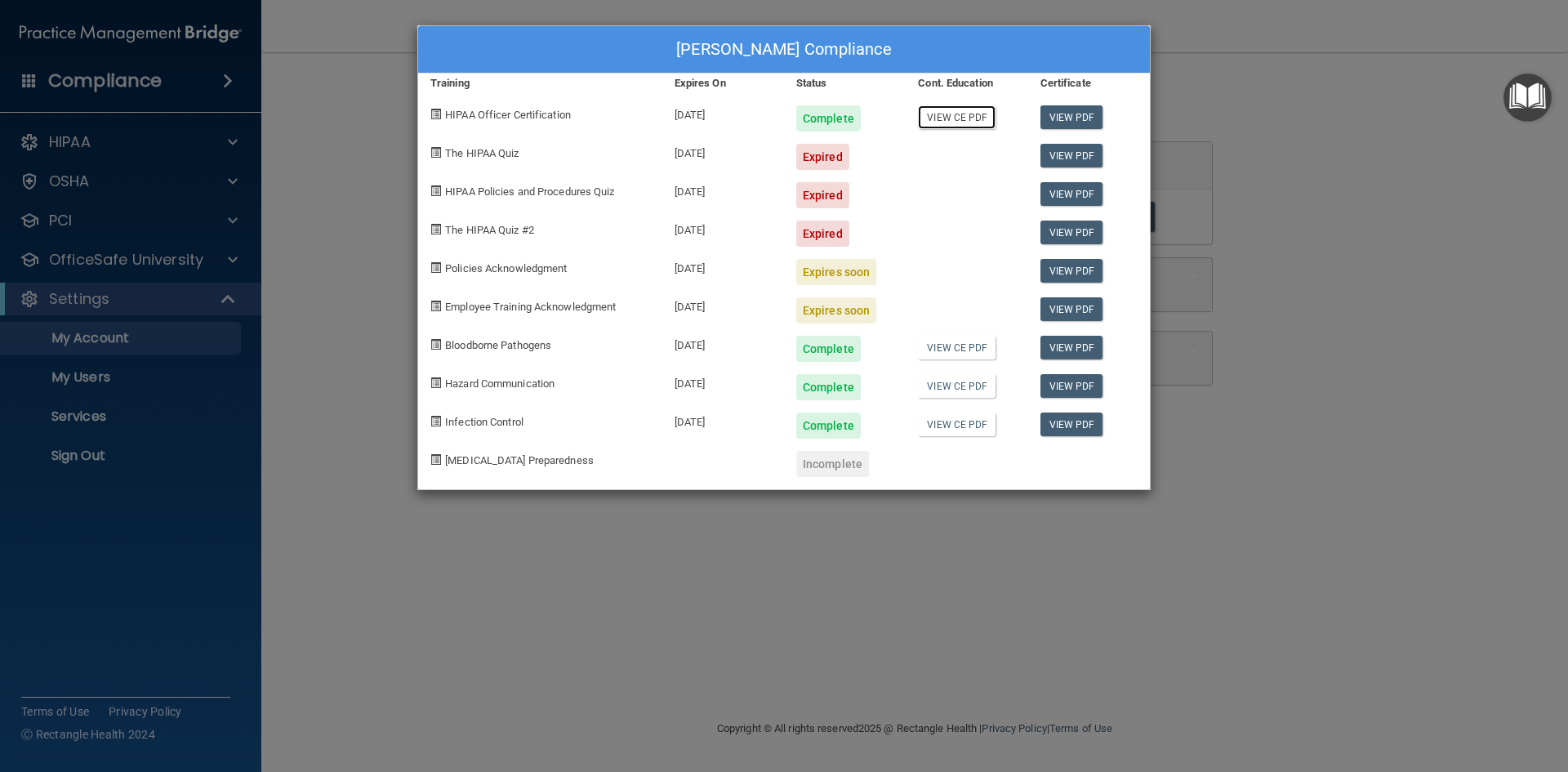
click at [961, 120] on link "View CE PDF" at bounding box center [956, 117] width 77 height 24
click at [1073, 112] on link "View PDF" at bounding box center [1072, 117] width 63 height 24
click at [1060, 266] on link "View PDF" at bounding box center [1072, 271] width 63 height 24
click at [823, 162] on div "Expired" at bounding box center [823, 157] width 53 height 26
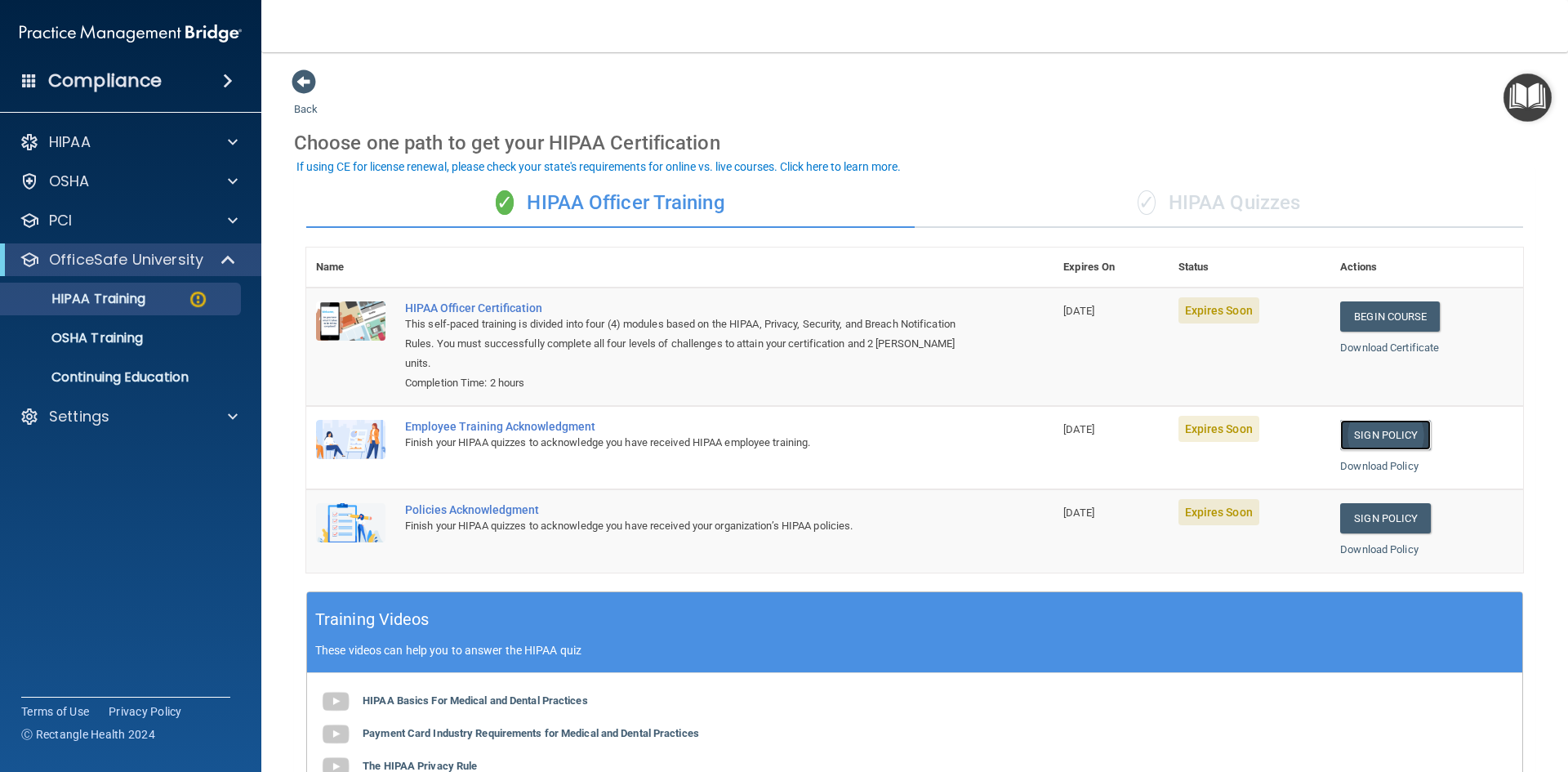
click at [1379, 433] on link "Sign Policy" at bounding box center [1385, 435] width 90 height 30
click at [1384, 437] on link "Sign Policy" at bounding box center [1385, 435] width 90 height 30
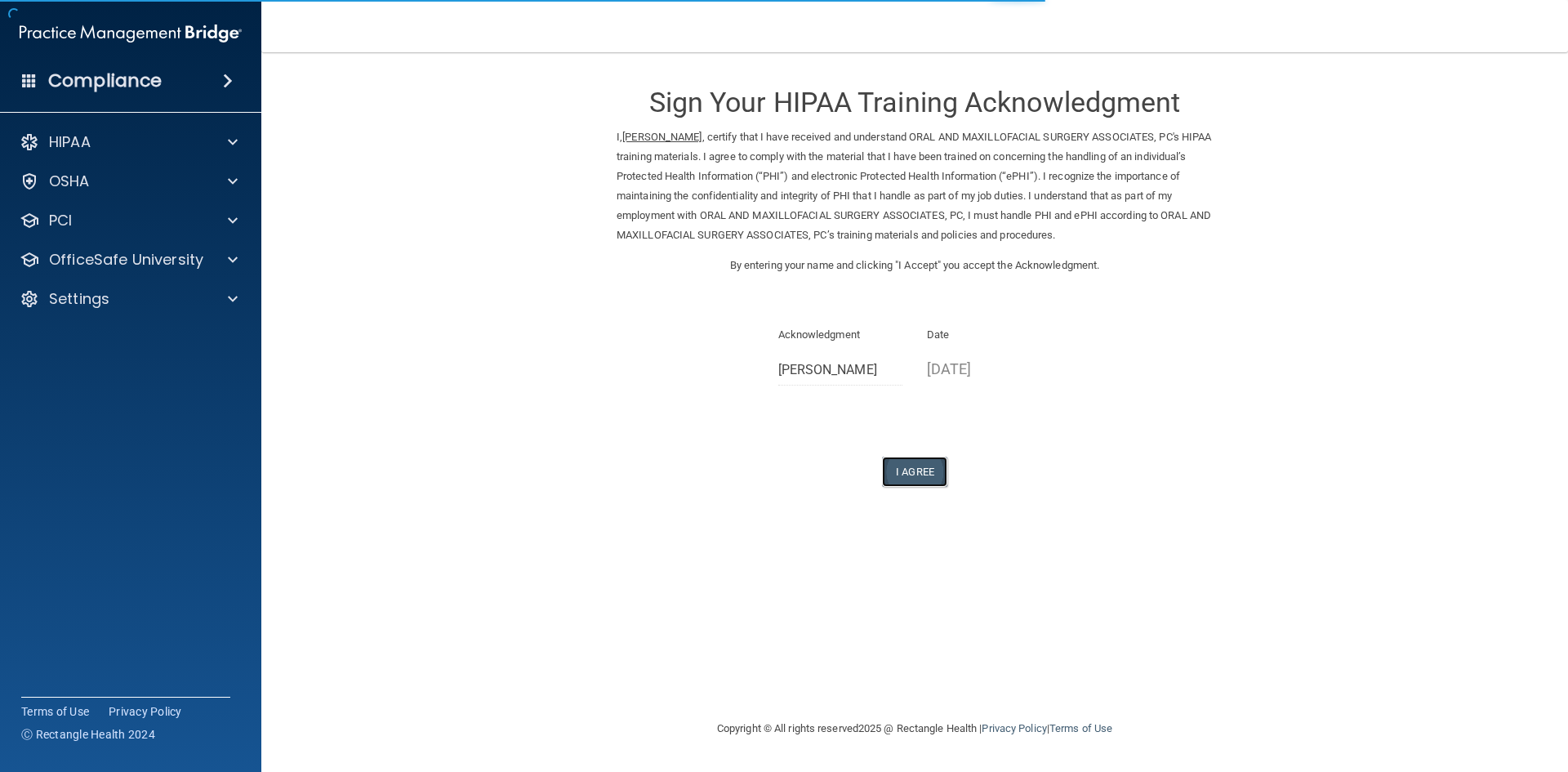
click at [917, 473] on button "I Agree" at bounding box center [915, 472] width 65 height 30
click at [897, 478] on button "I Agree" at bounding box center [915, 472] width 65 height 30
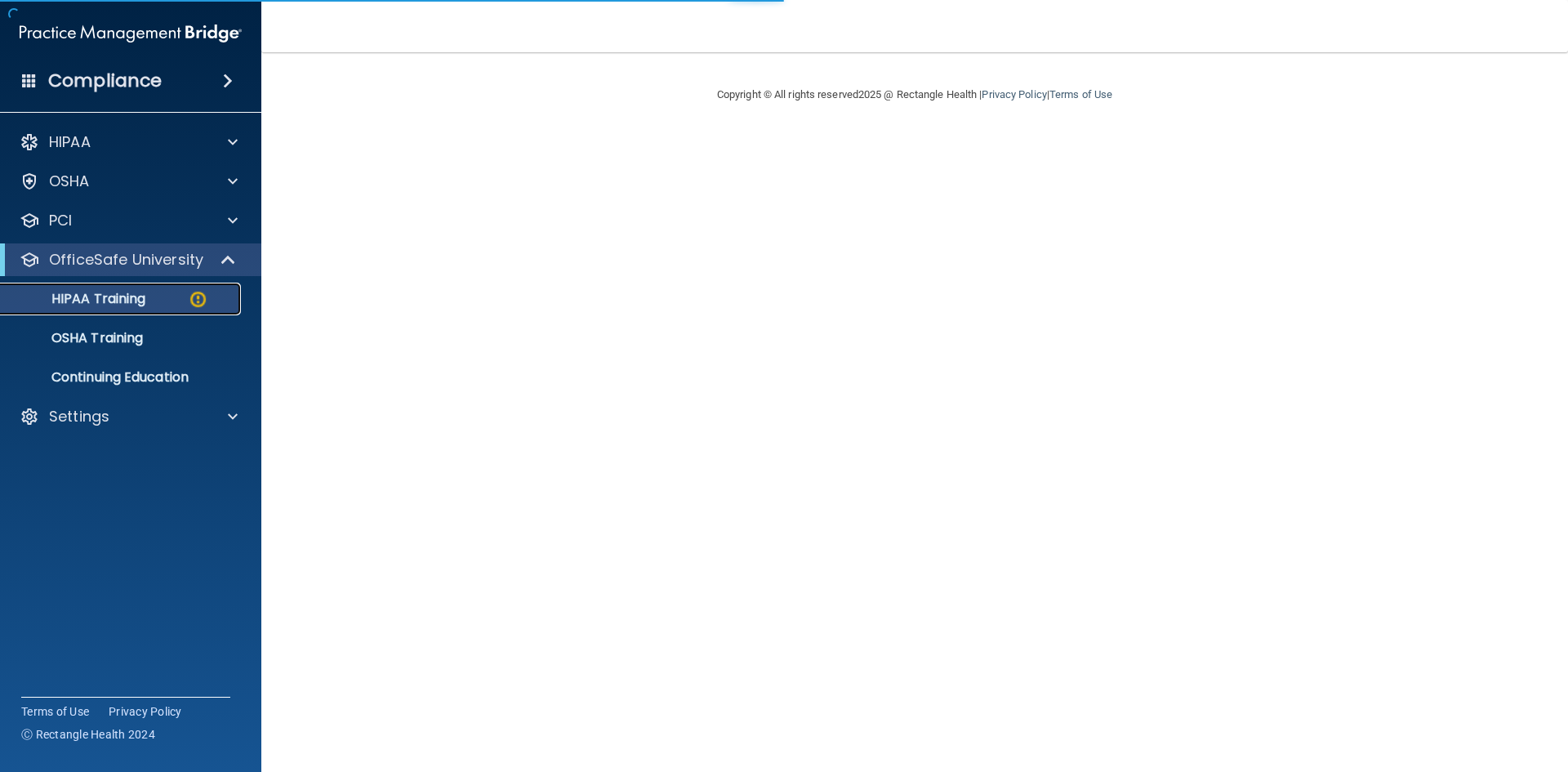
click at [140, 302] on p "HIPAA Training" at bounding box center [77, 299] width 134 height 17
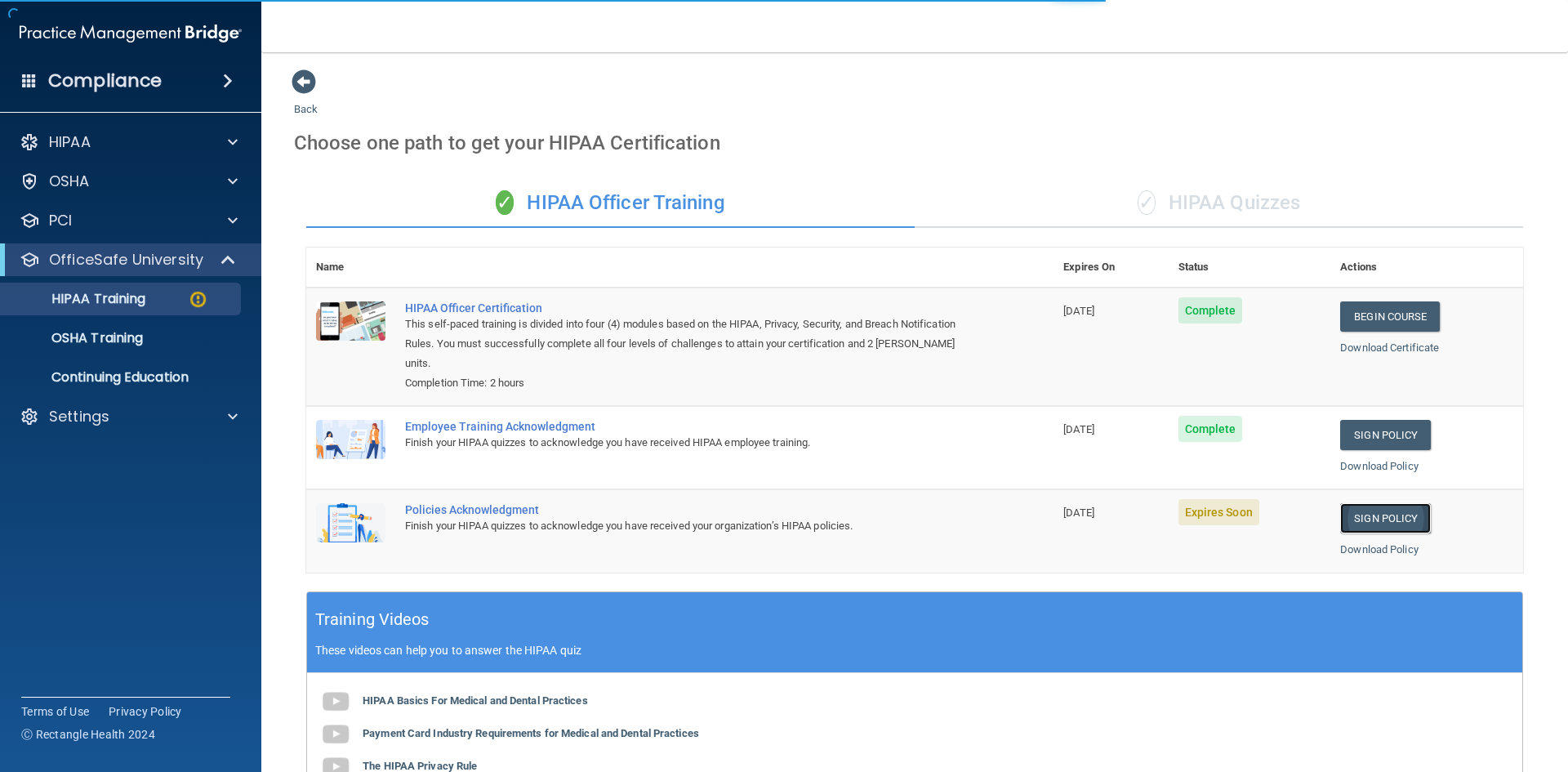
click at [1370, 515] on link "Sign Policy" at bounding box center [1385, 518] width 90 height 30
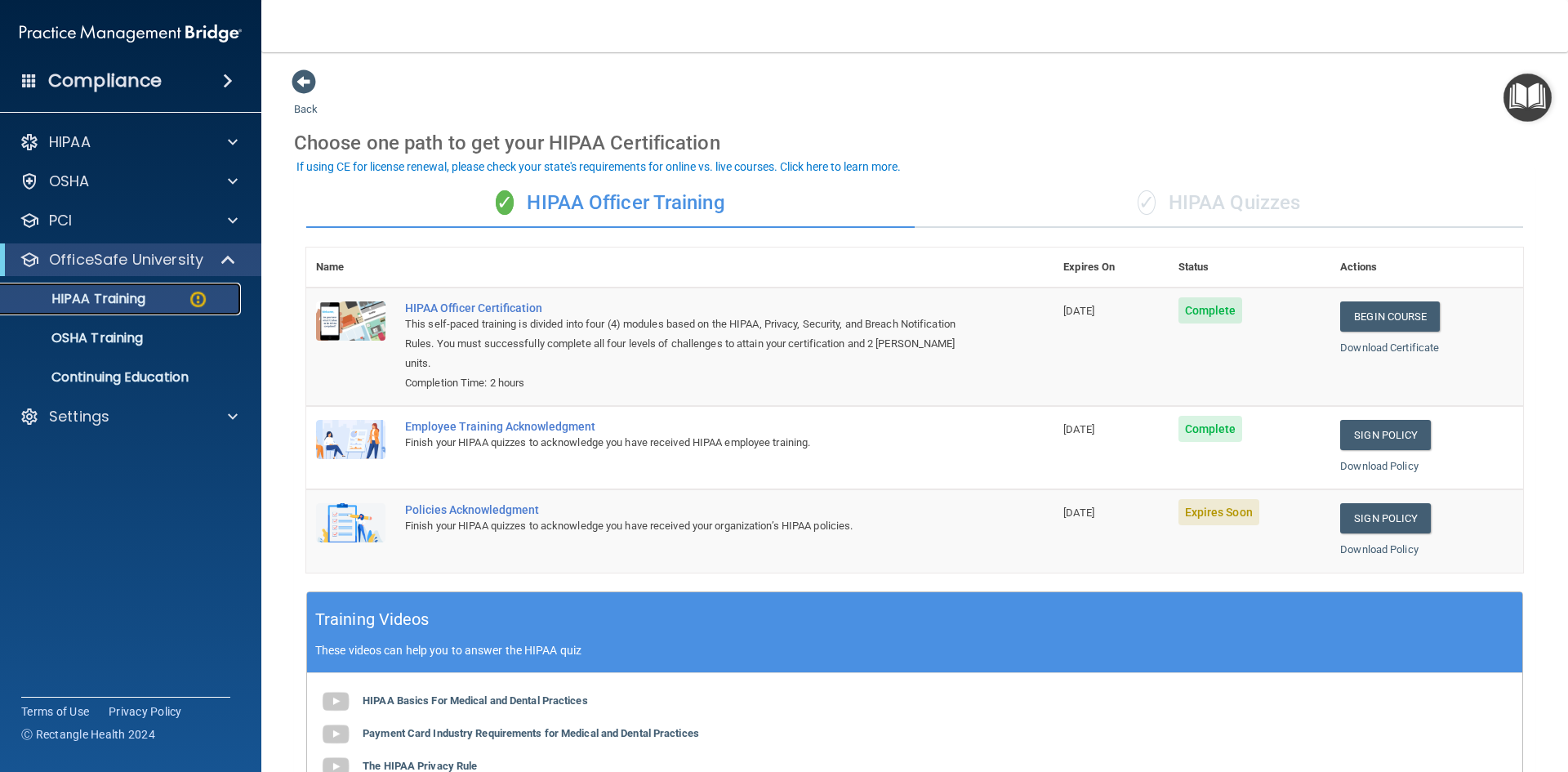
click at [117, 293] on p "HIPAA Training" at bounding box center [77, 299] width 134 height 17
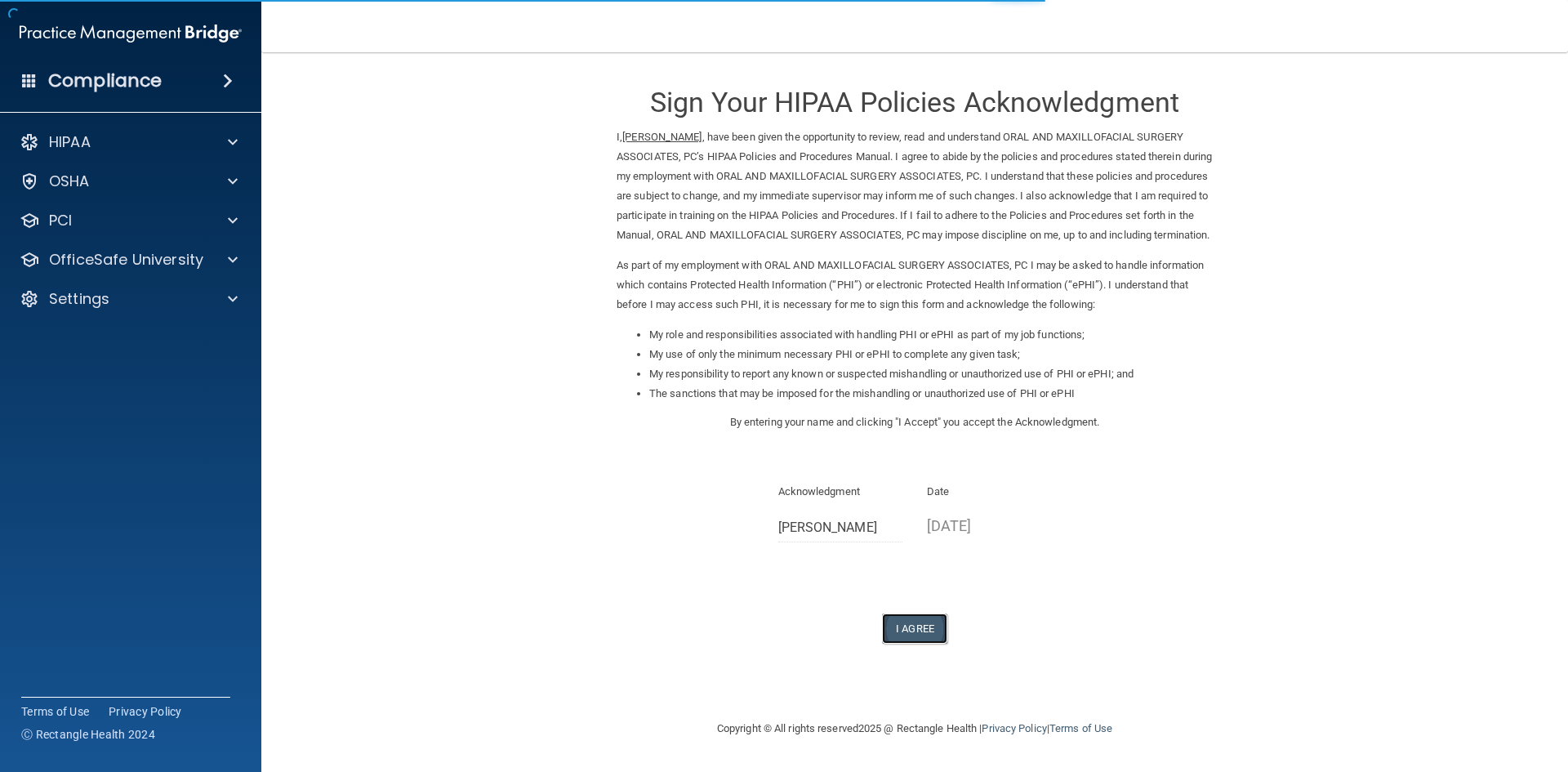
click at [920, 644] on button "I Agree" at bounding box center [915, 629] width 65 height 30
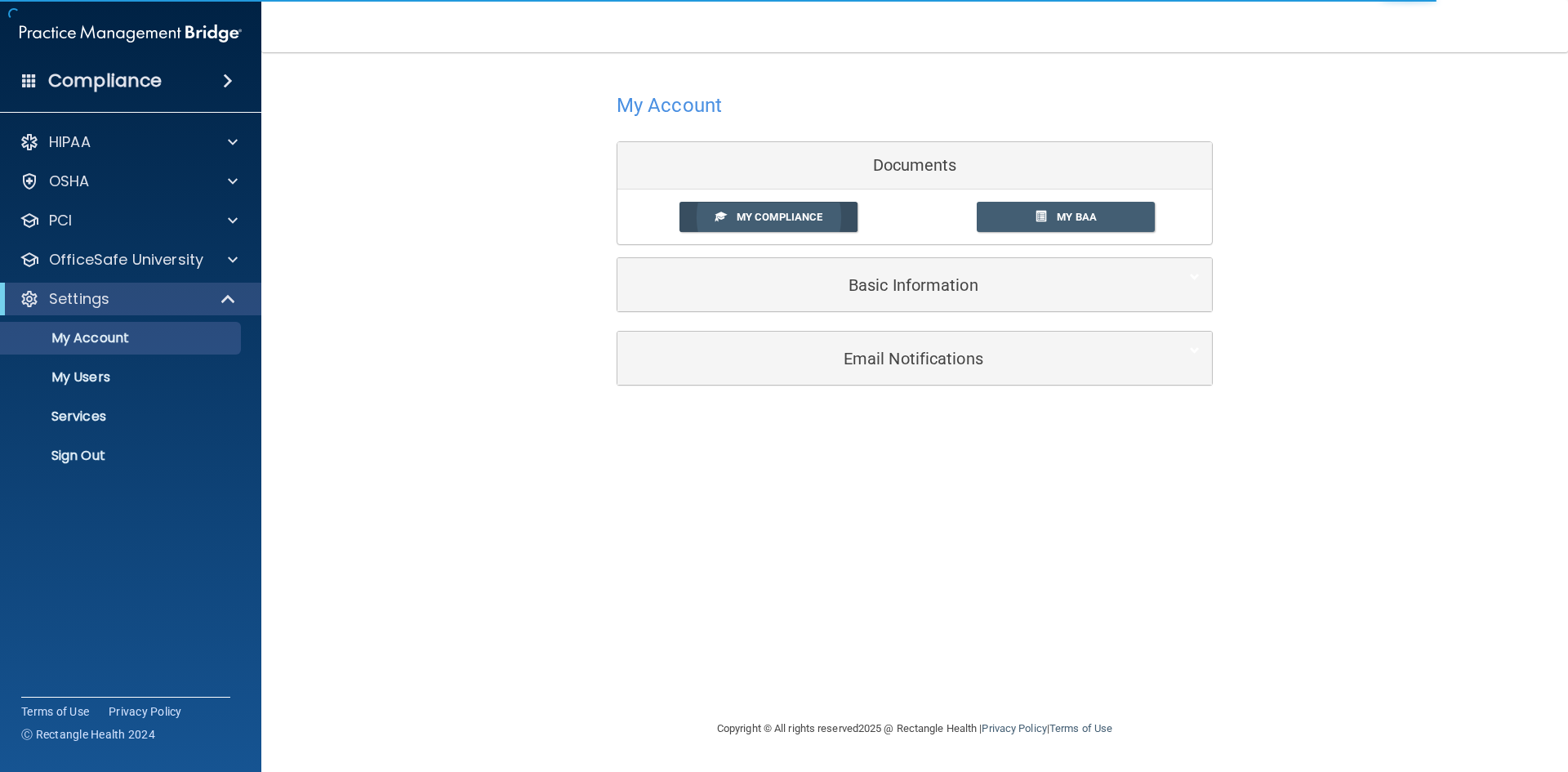
click at [782, 215] on span "My Compliance" at bounding box center [780, 217] width 86 height 12
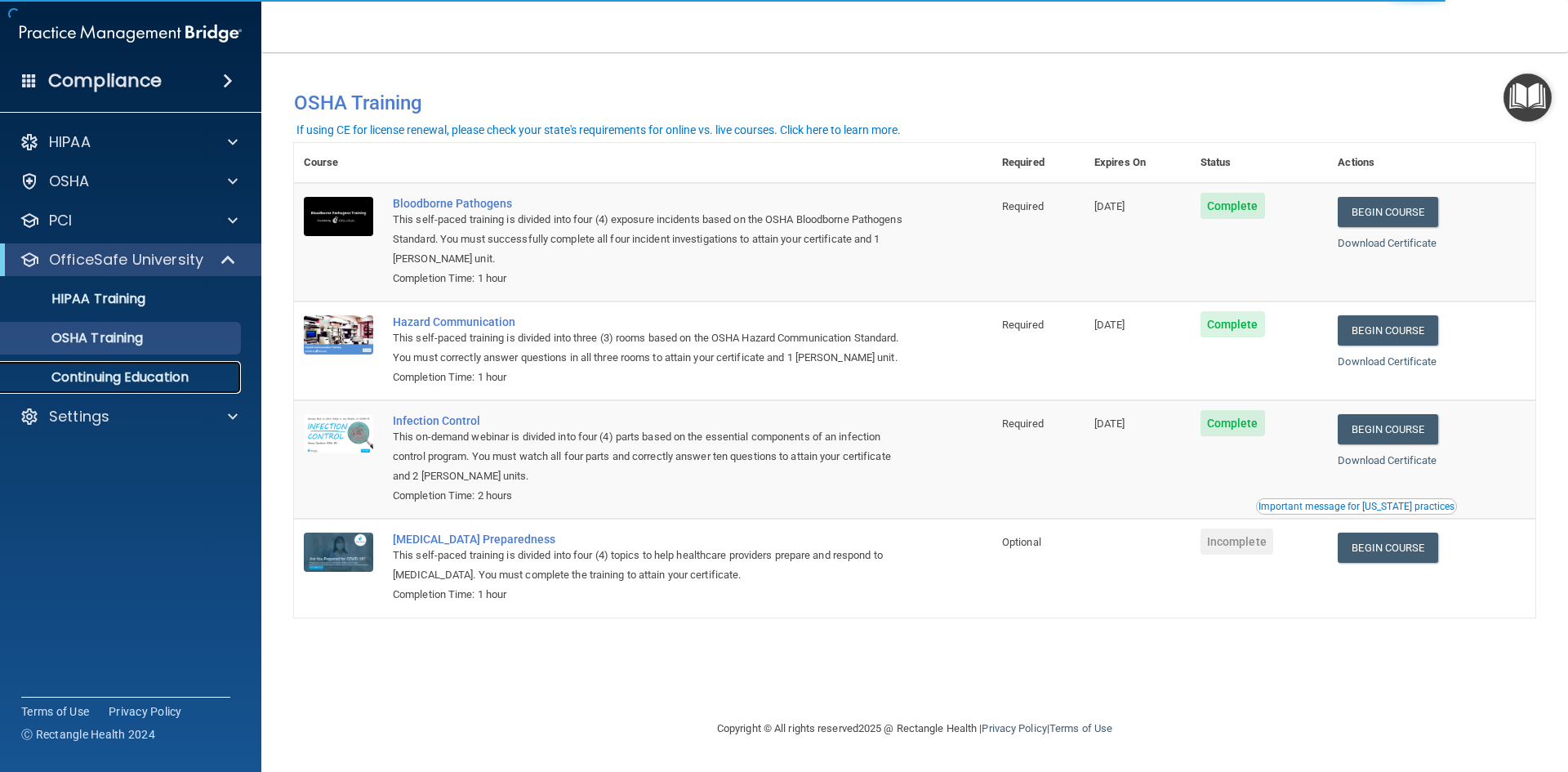
click at [101, 372] on p "Continuing Education" at bounding box center [122, 377] width 223 height 17
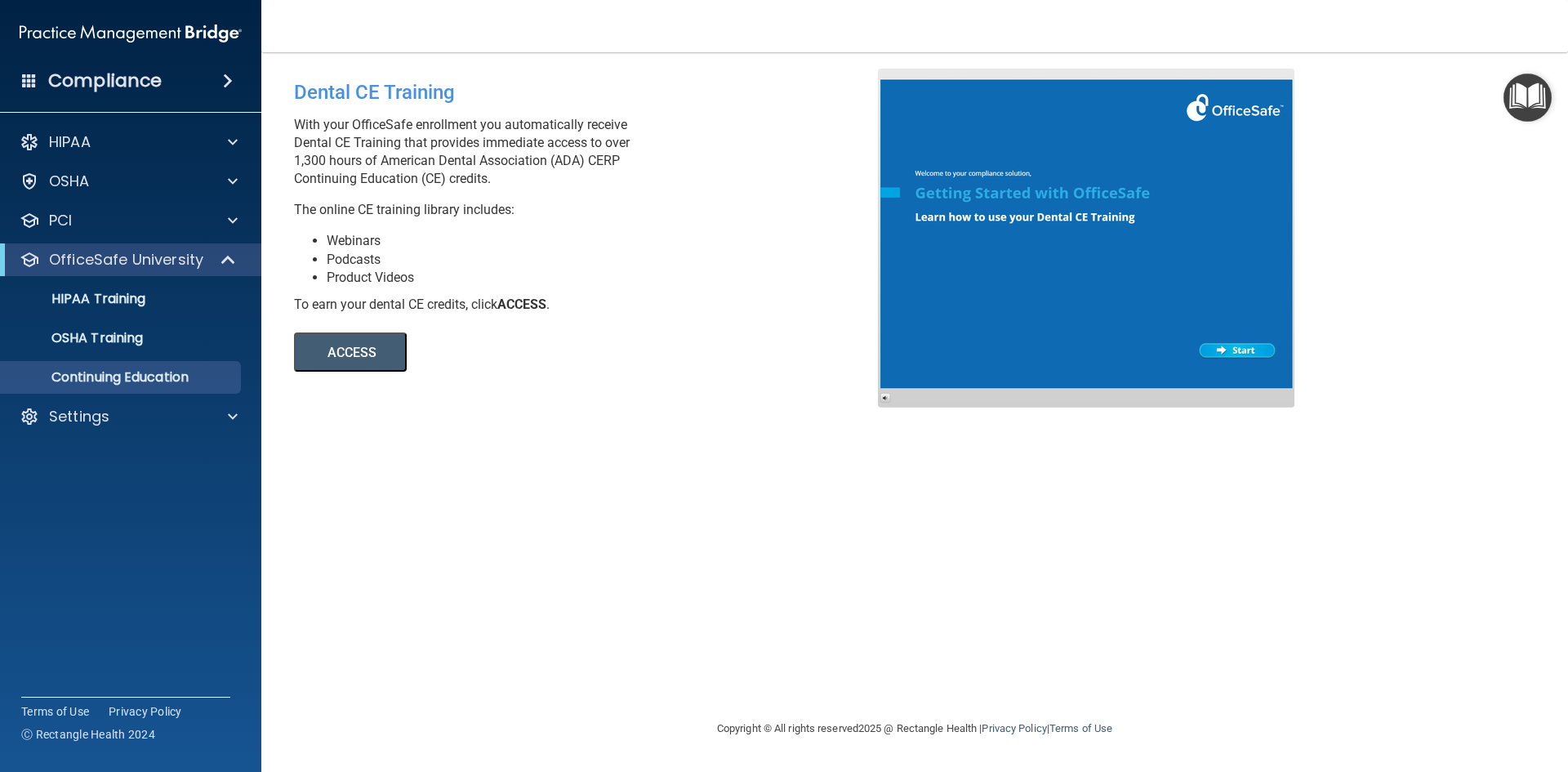
click at [359, 364] on button "ACCESS" at bounding box center [350, 352] width 112 height 40
